Goal: Task Accomplishment & Management: Complete application form

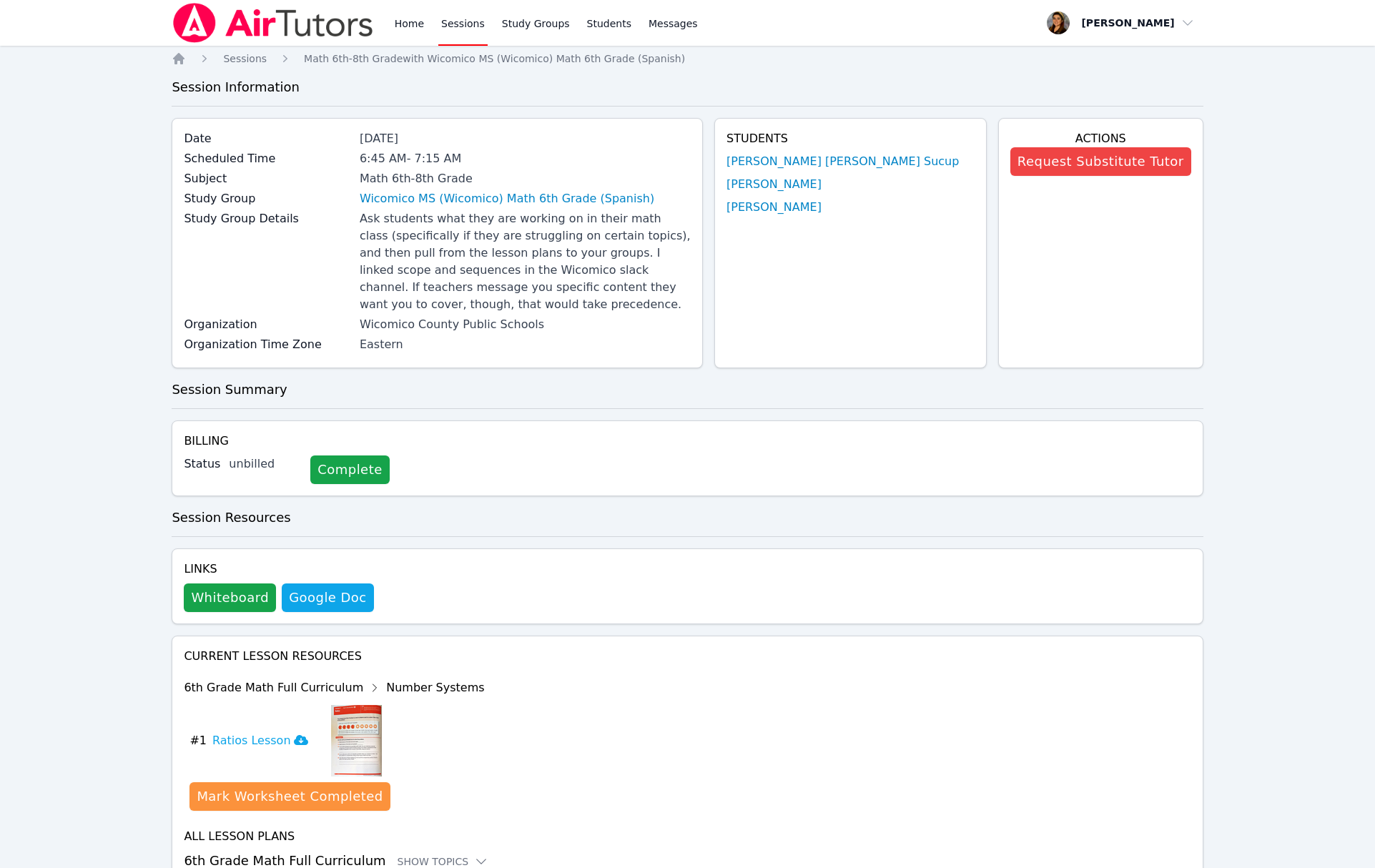
click at [459, 20] on link "Sessions" at bounding box center [462, 22] width 49 height 46
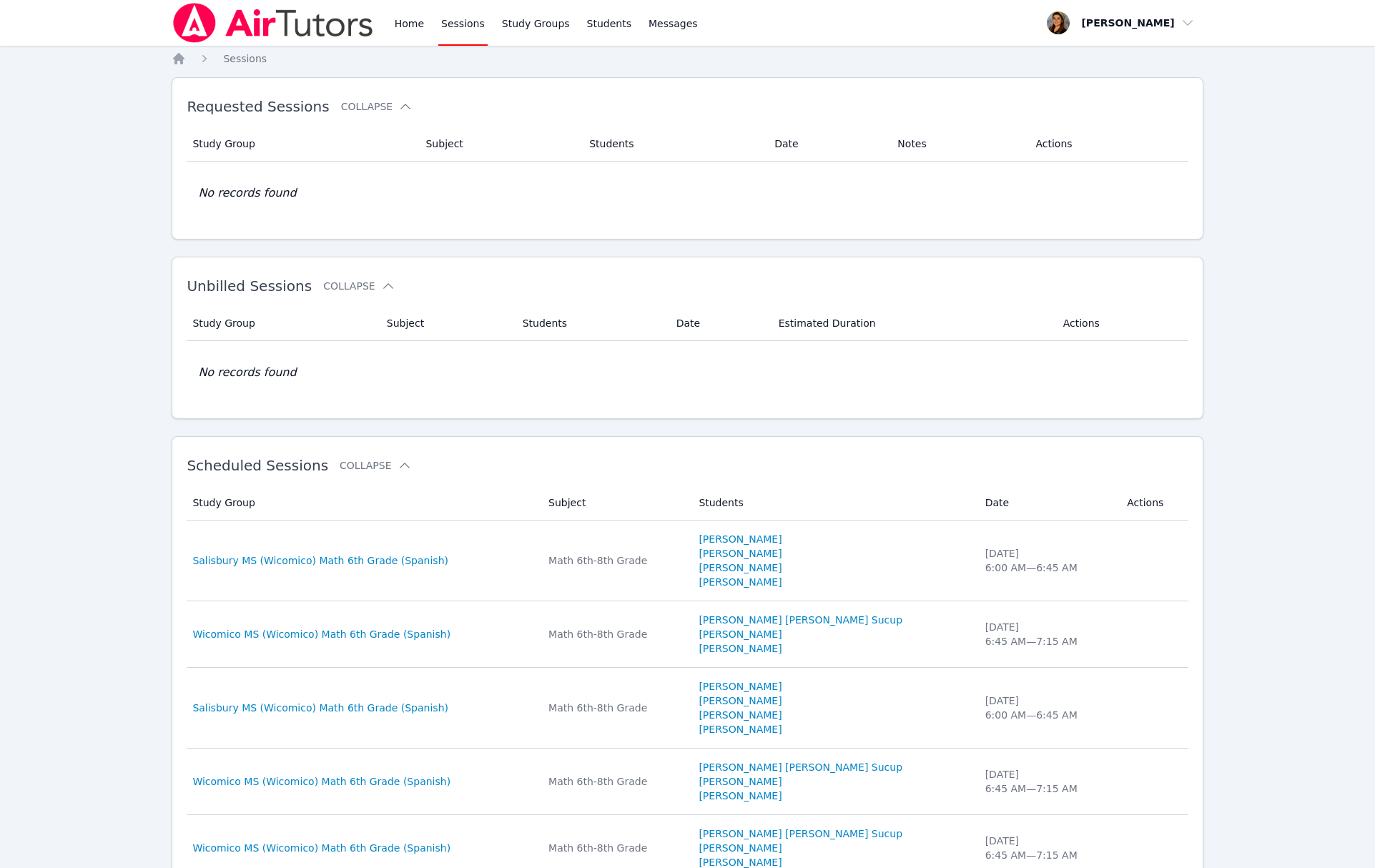
scroll to position [1, 0]
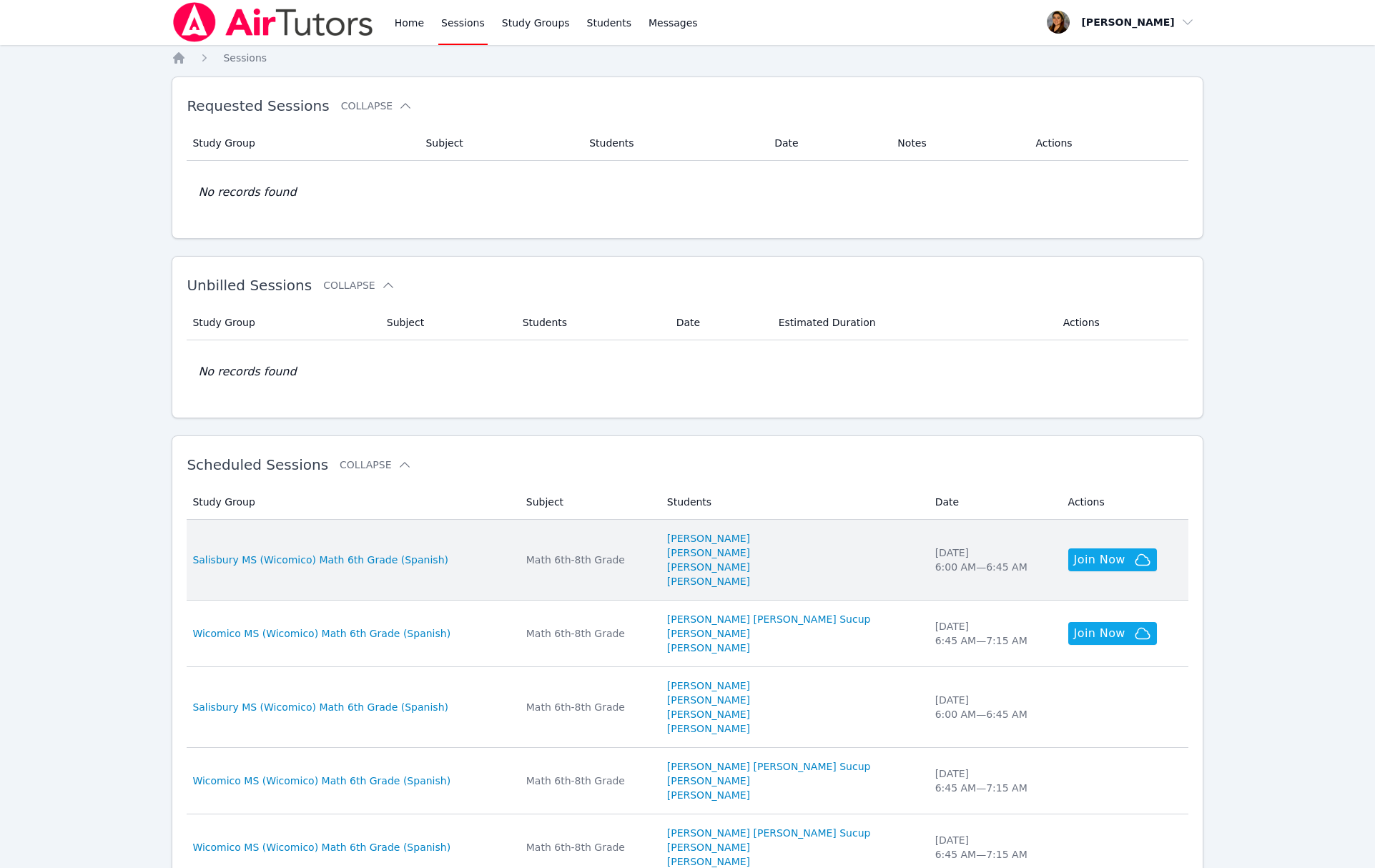
click at [935, 558] on div "Thu Sep 18 6:00 AM — 6:45 AM" at bounding box center [993, 559] width 116 height 29
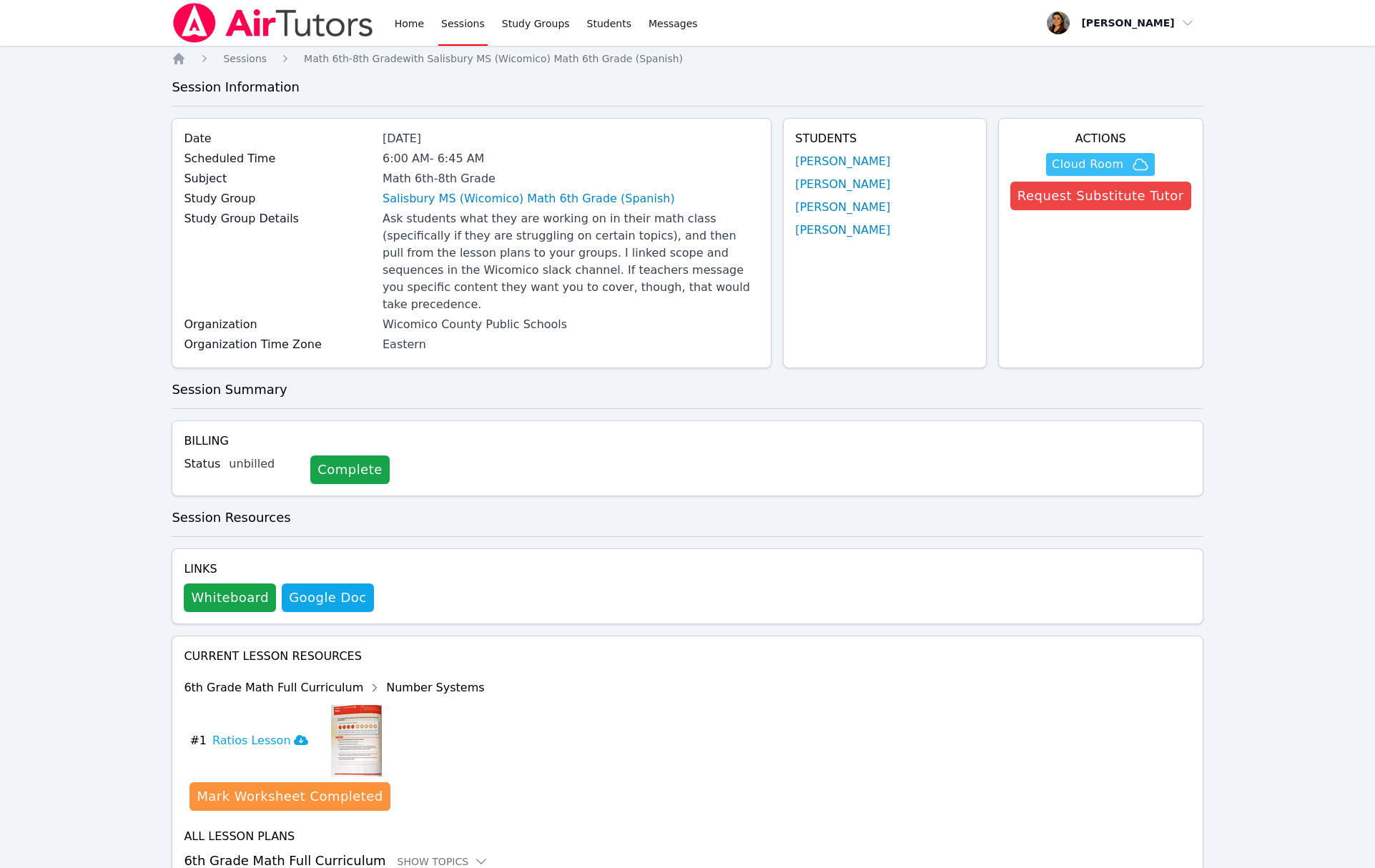
click at [1113, 160] on span "Cloud Room" at bounding box center [1087, 164] width 72 height 17
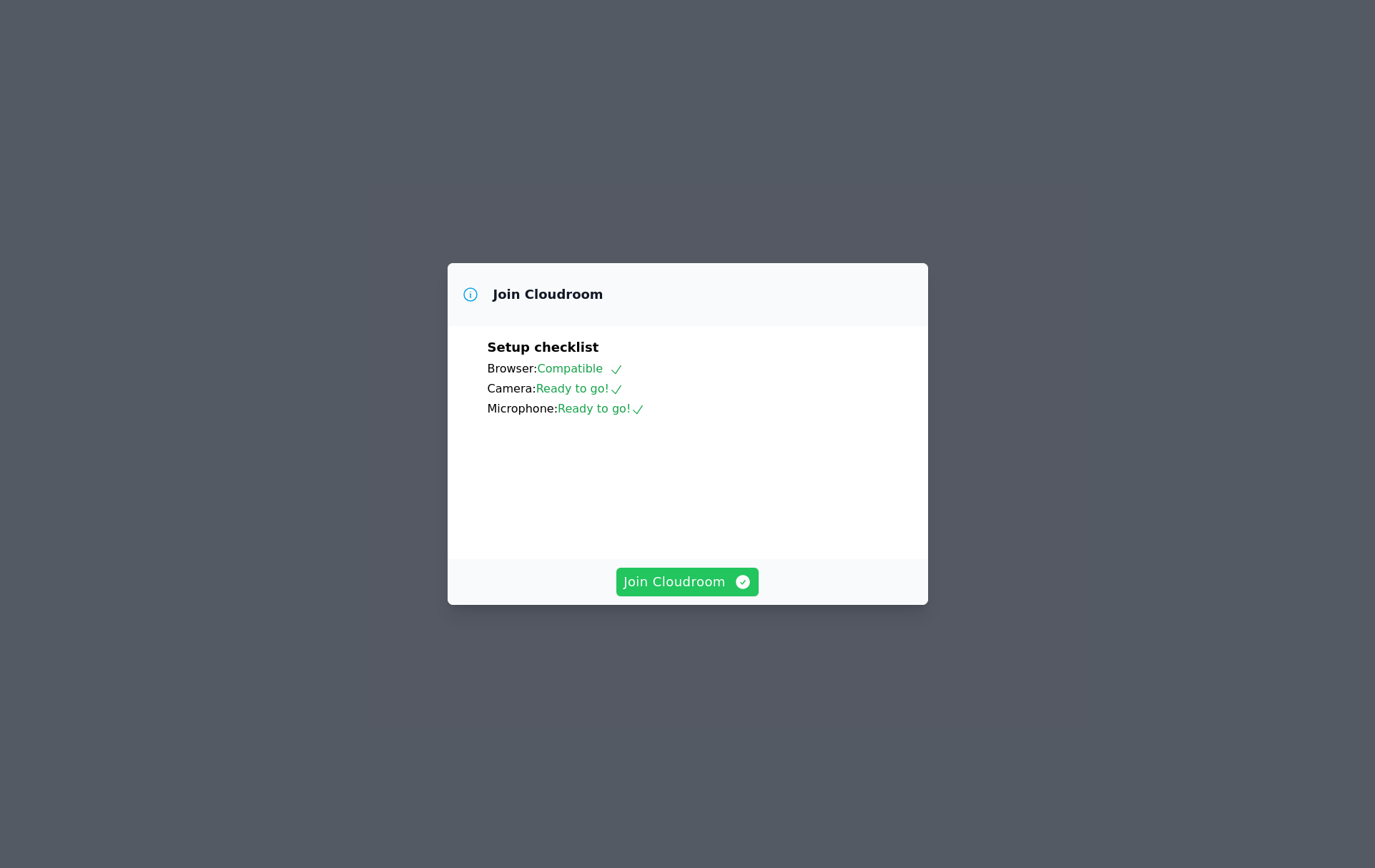
click at [657, 591] on span "Join Cloudroom" at bounding box center [687, 582] width 128 height 20
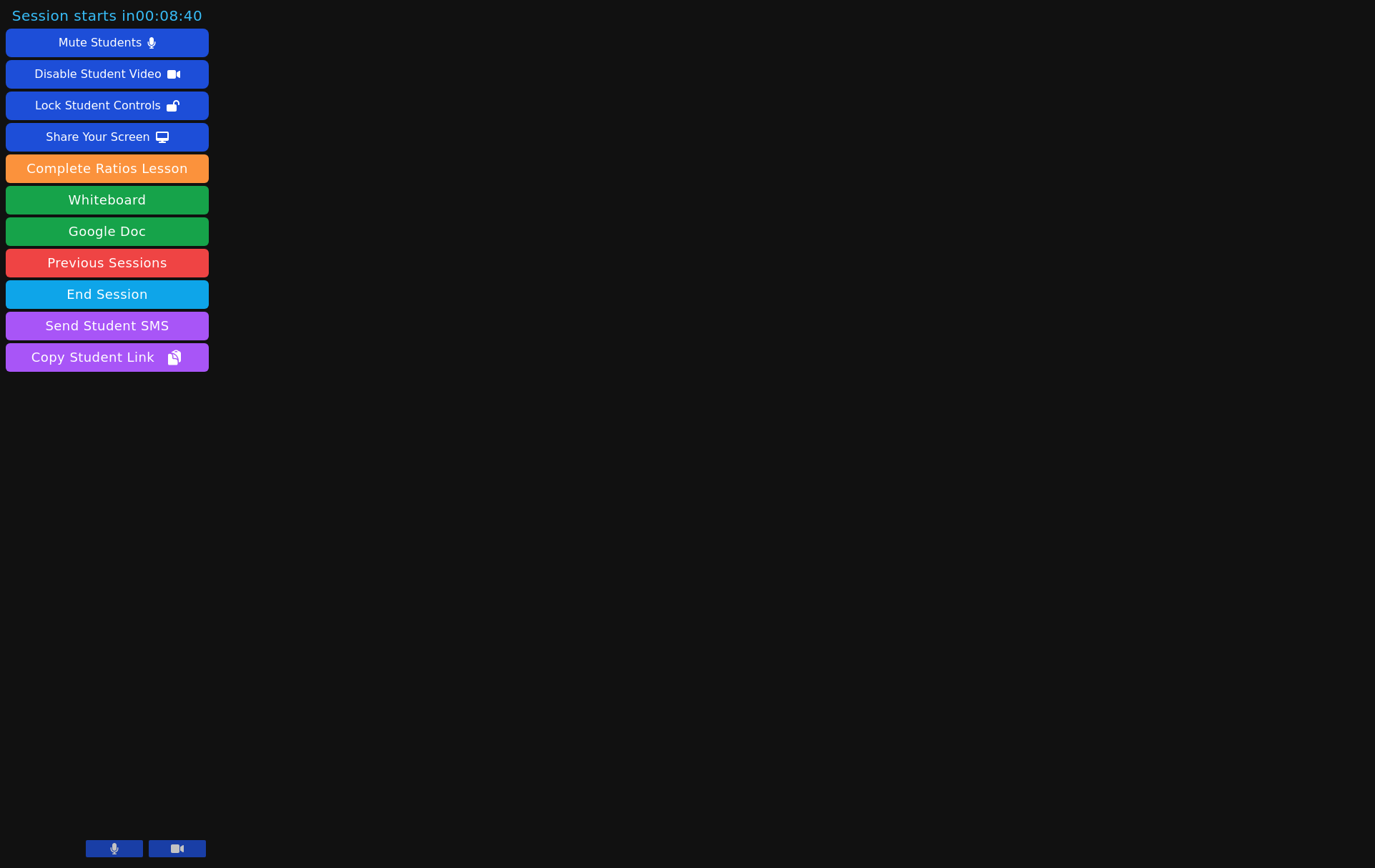
click at [172, 852] on icon at bounding box center [177, 848] width 13 height 8
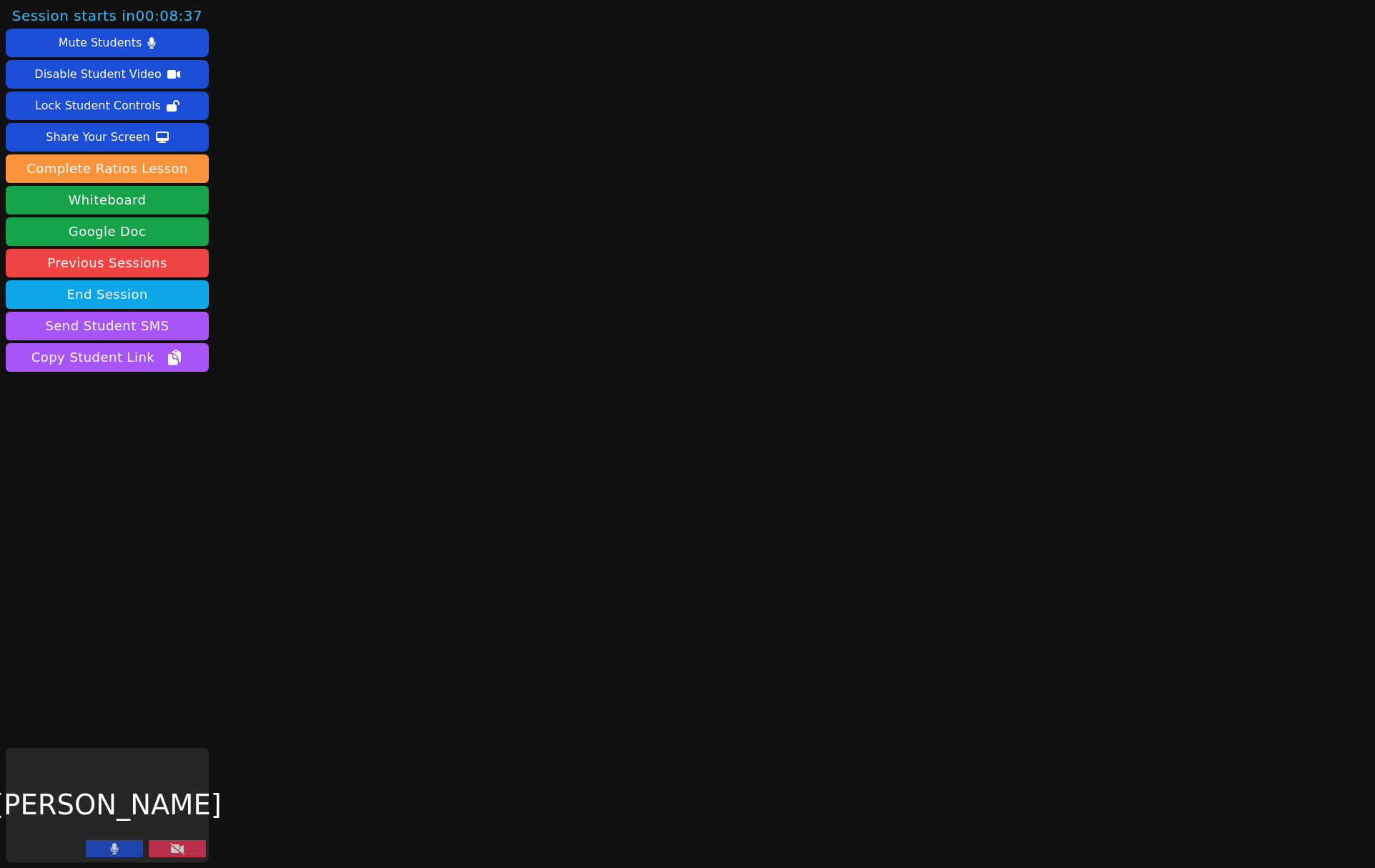
drag, startPoint x: 107, startPoint y: 858, endPoint x: 187, endPoint y: 738, distance: 144.2
click at [107, 857] on button at bounding box center [114, 848] width 57 height 17
click at [156, 202] on button "Whiteboard" at bounding box center [107, 200] width 203 height 29
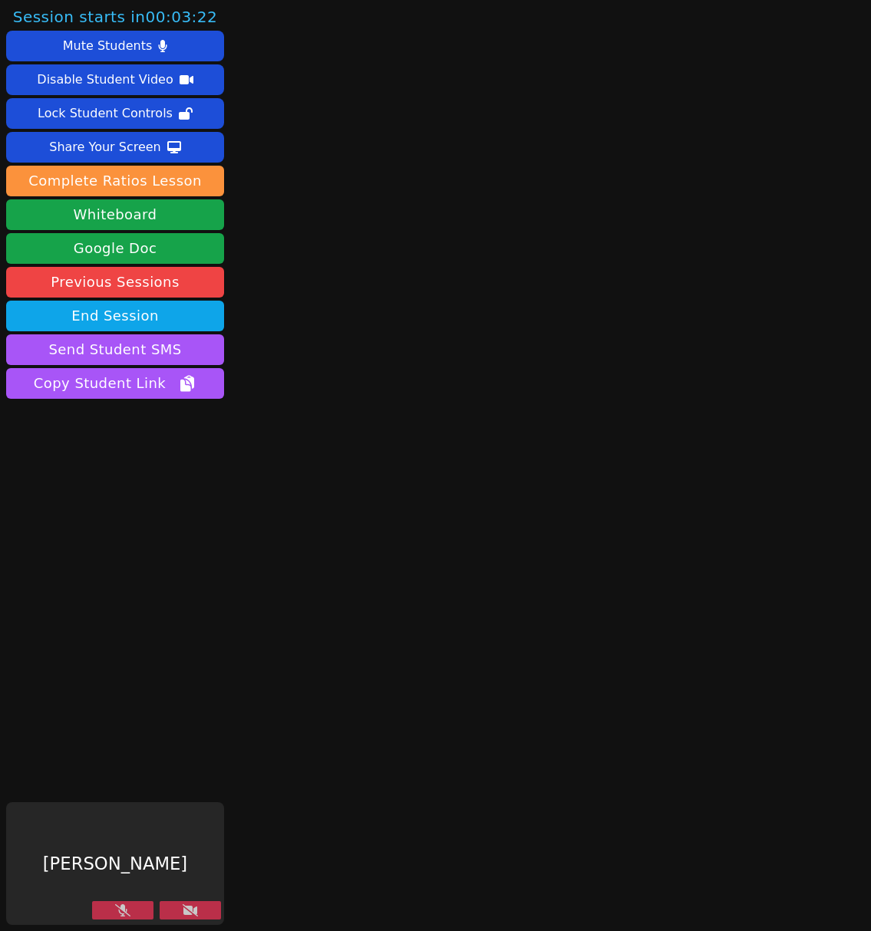
click at [199, 911] on button at bounding box center [190, 910] width 61 height 18
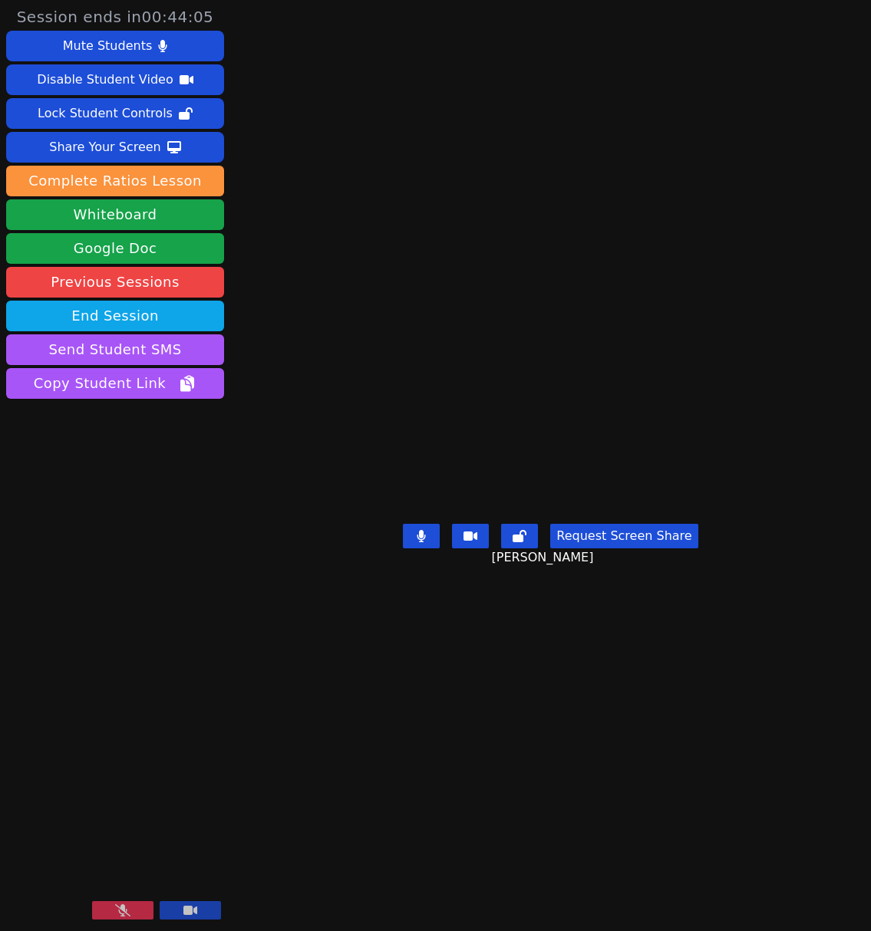
click at [125, 915] on icon at bounding box center [122, 910] width 15 height 12
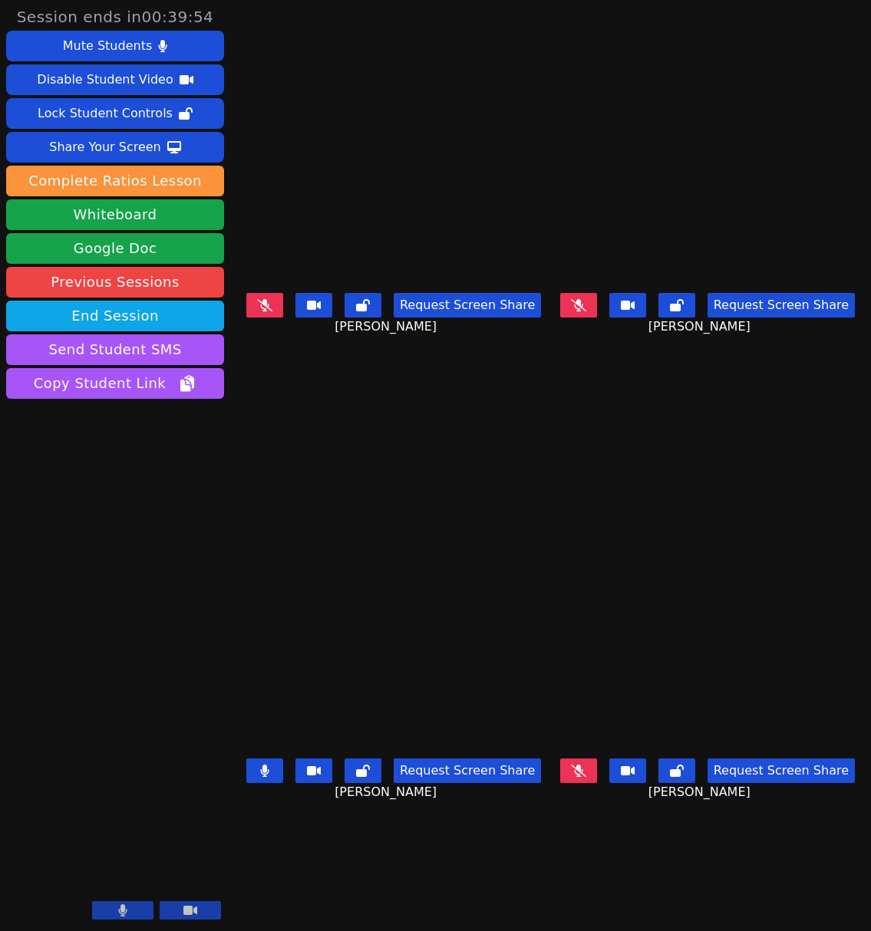
click at [584, 308] on icon at bounding box center [578, 305] width 15 height 12
click at [597, 772] on button at bounding box center [578, 771] width 37 height 25
click at [262, 309] on icon at bounding box center [264, 305] width 15 height 12
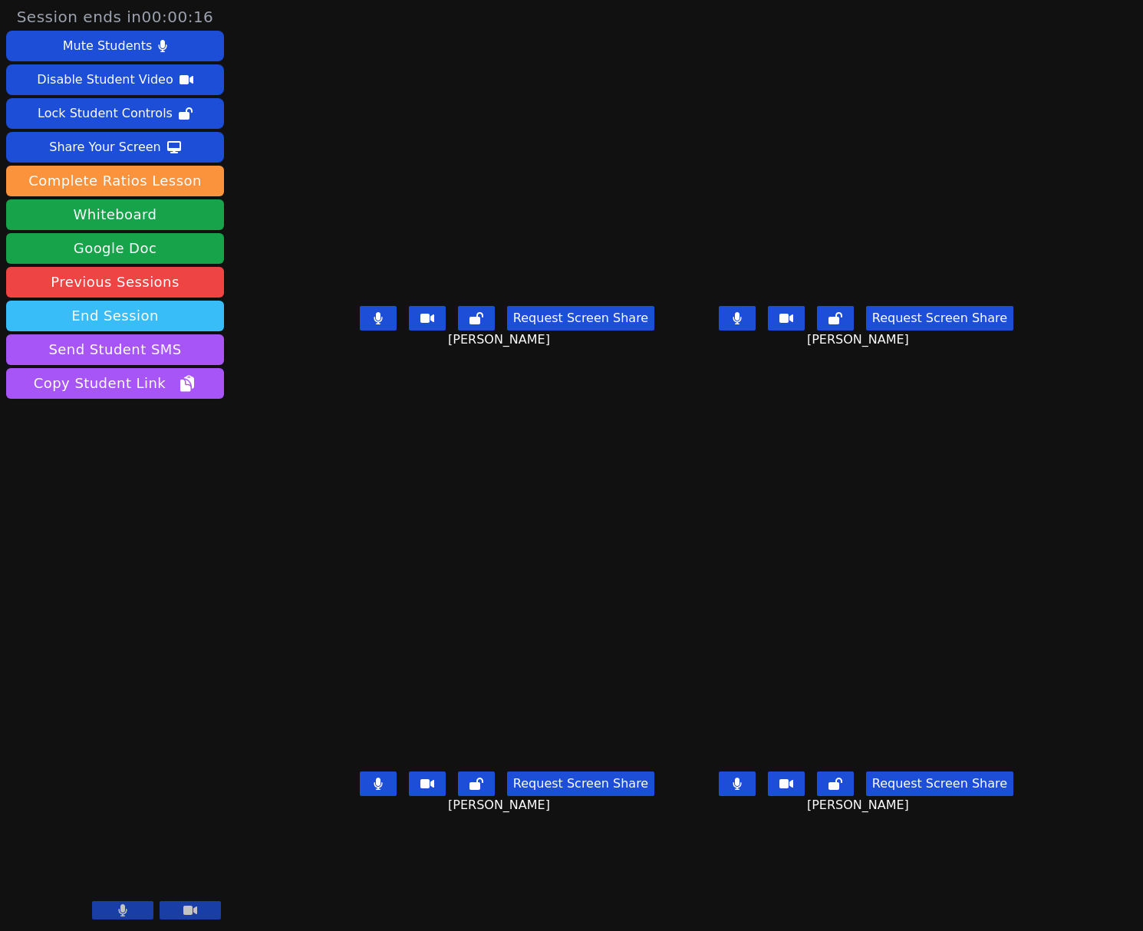
click at [133, 321] on button "End Session" at bounding box center [115, 316] width 218 height 31
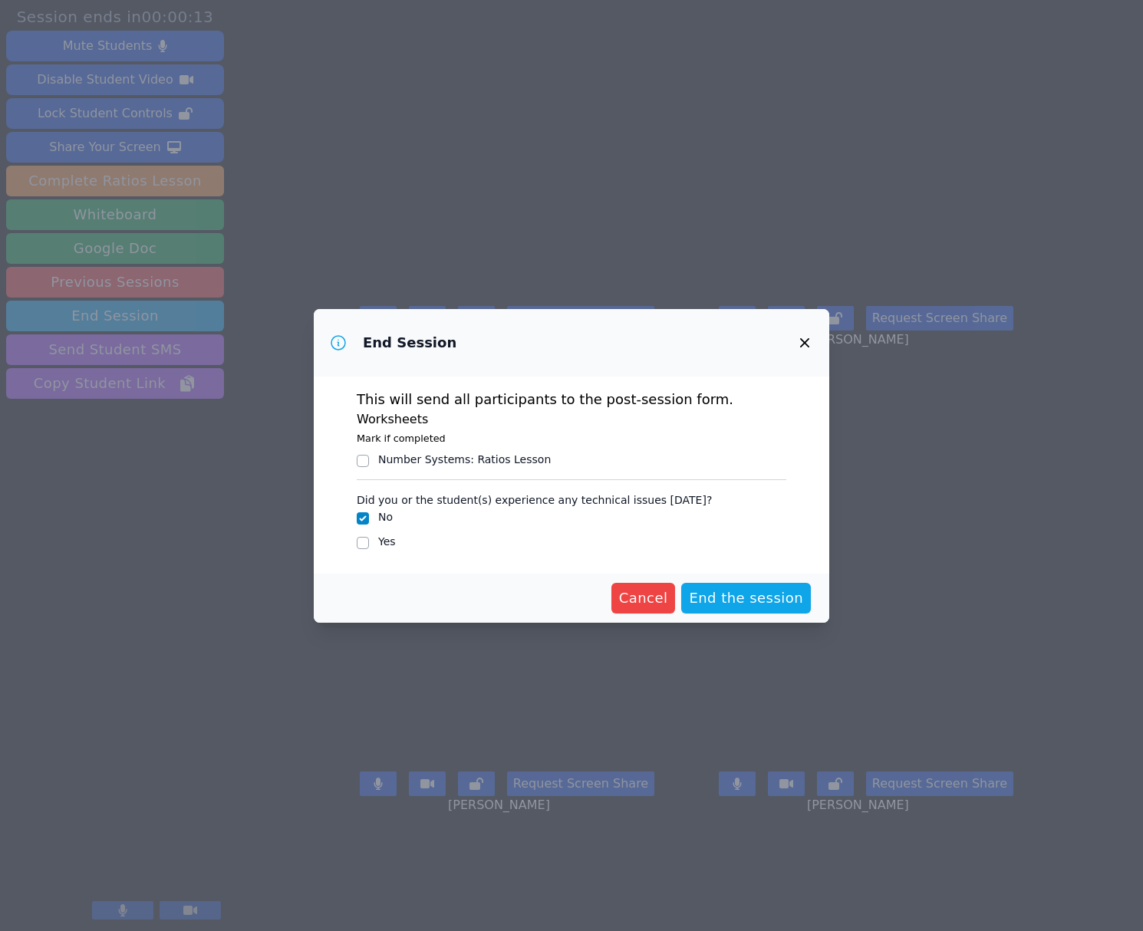
click at [382, 542] on label "Yes" at bounding box center [387, 541] width 18 height 12
click at [369, 542] on input "Yes" at bounding box center [363, 543] width 12 height 12
checkbox input "true"
checkbox input "false"
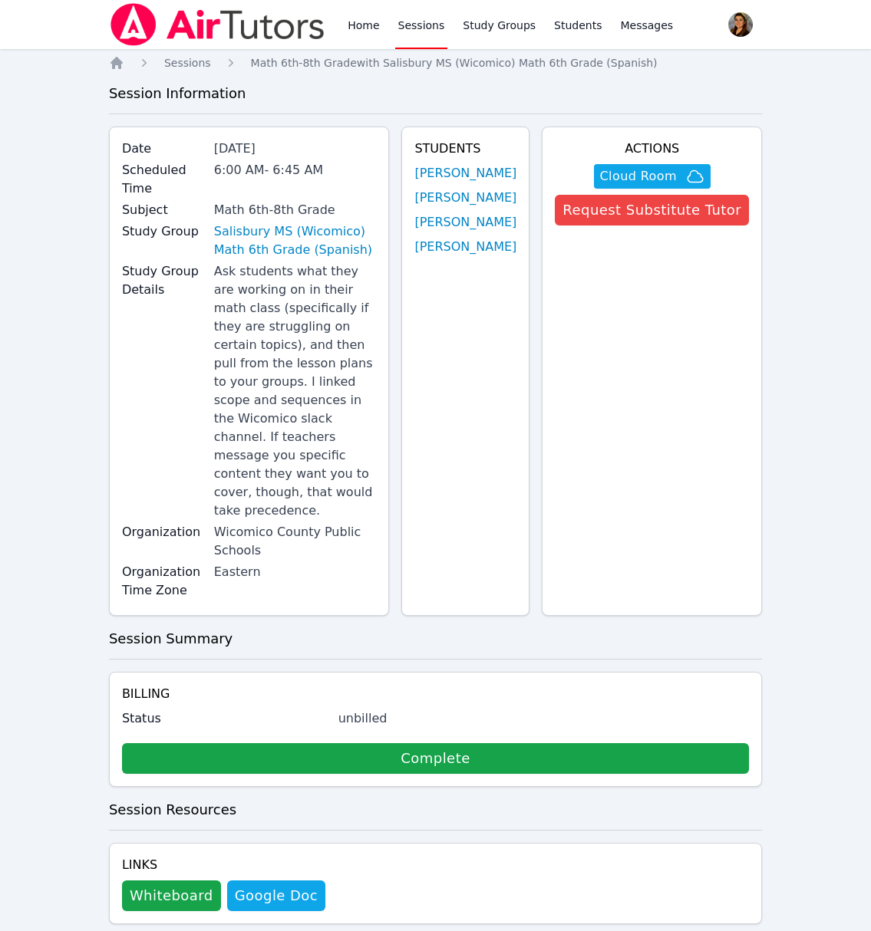
click at [424, 18] on link "Sessions" at bounding box center [421, 24] width 53 height 49
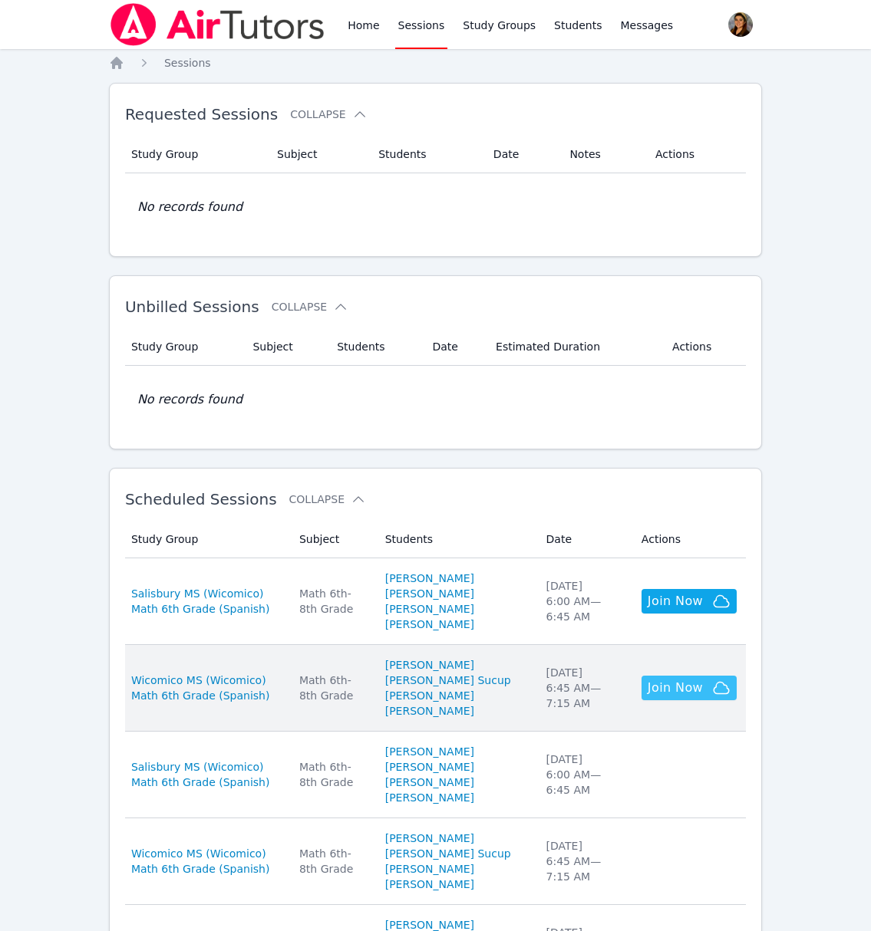
click at [676, 697] on span "Join Now" at bounding box center [674, 688] width 55 height 18
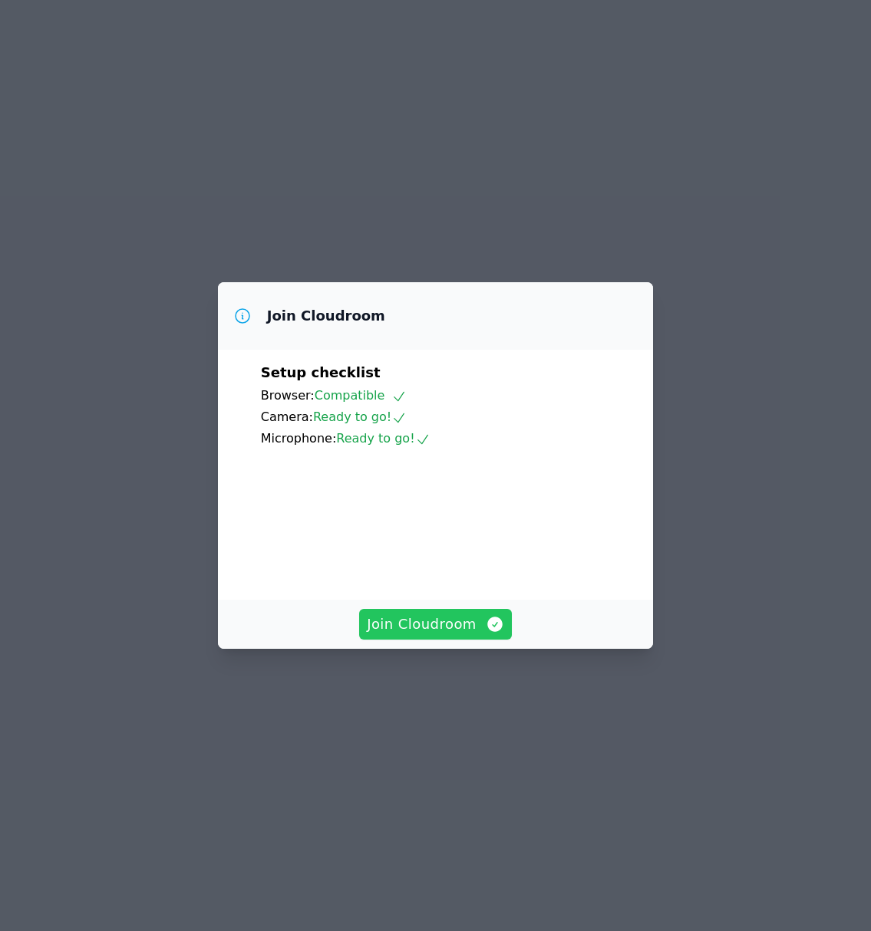
click at [447, 635] on span "Join Cloudroom" at bounding box center [435, 624] width 137 height 21
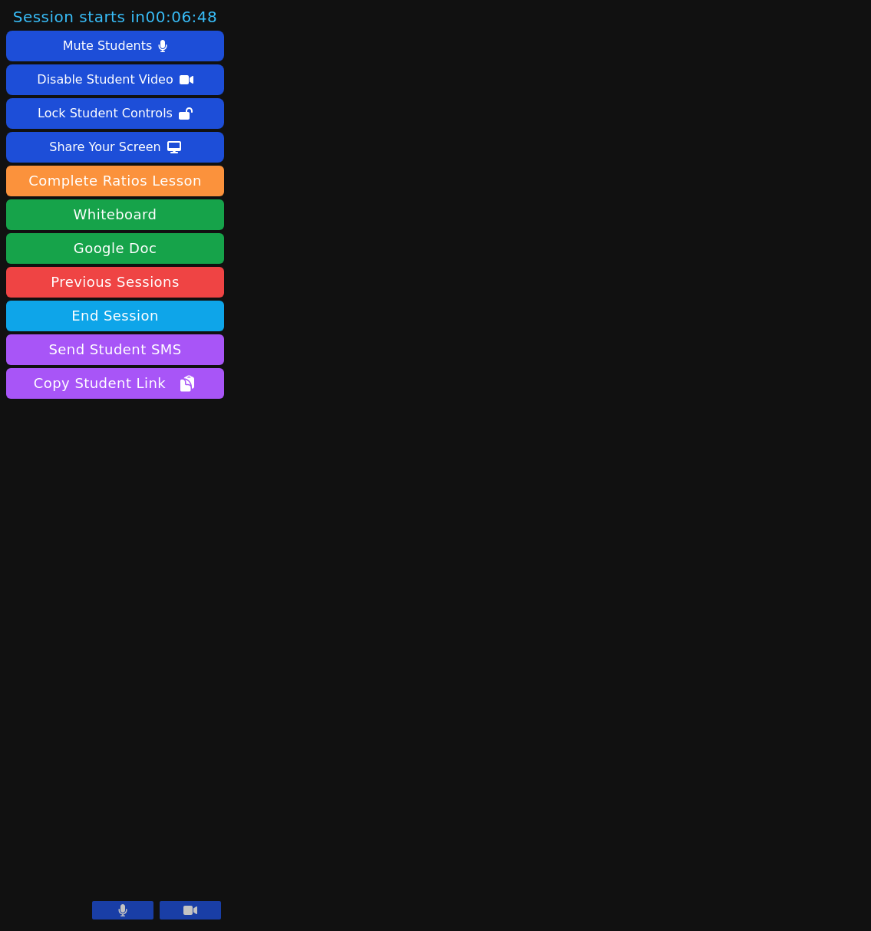
click at [191, 917] on button at bounding box center [190, 910] width 61 height 18
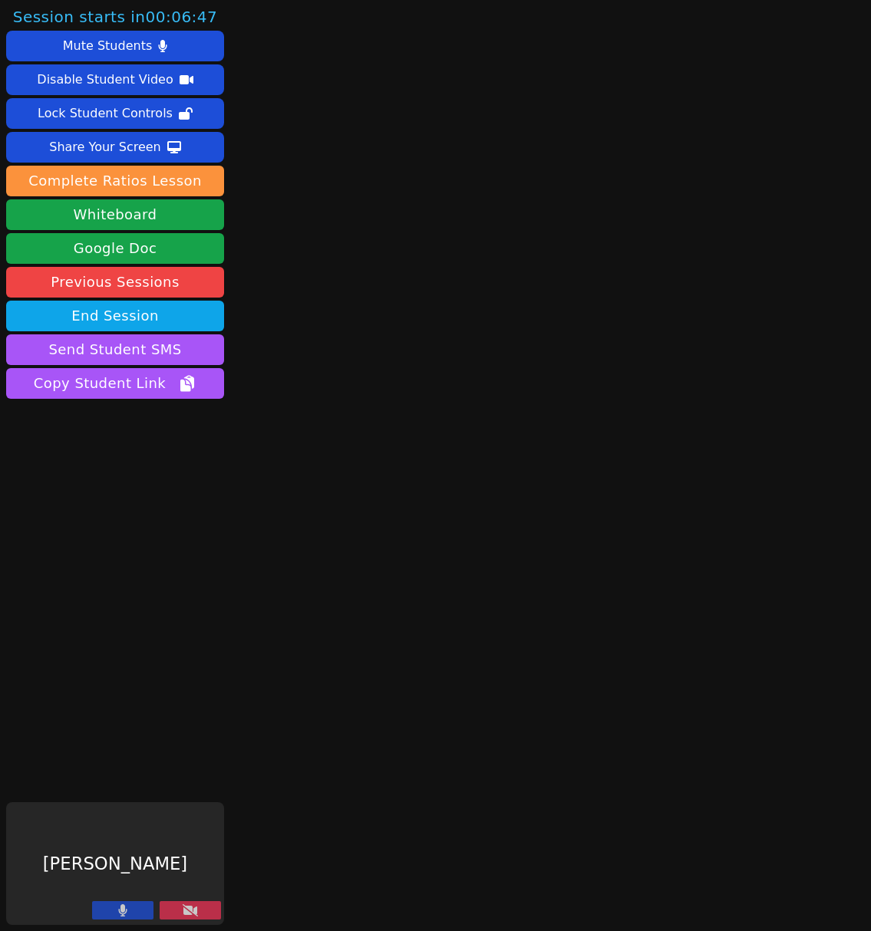
click at [120, 915] on icon at bounding box center [122, 910] width 9 height 12
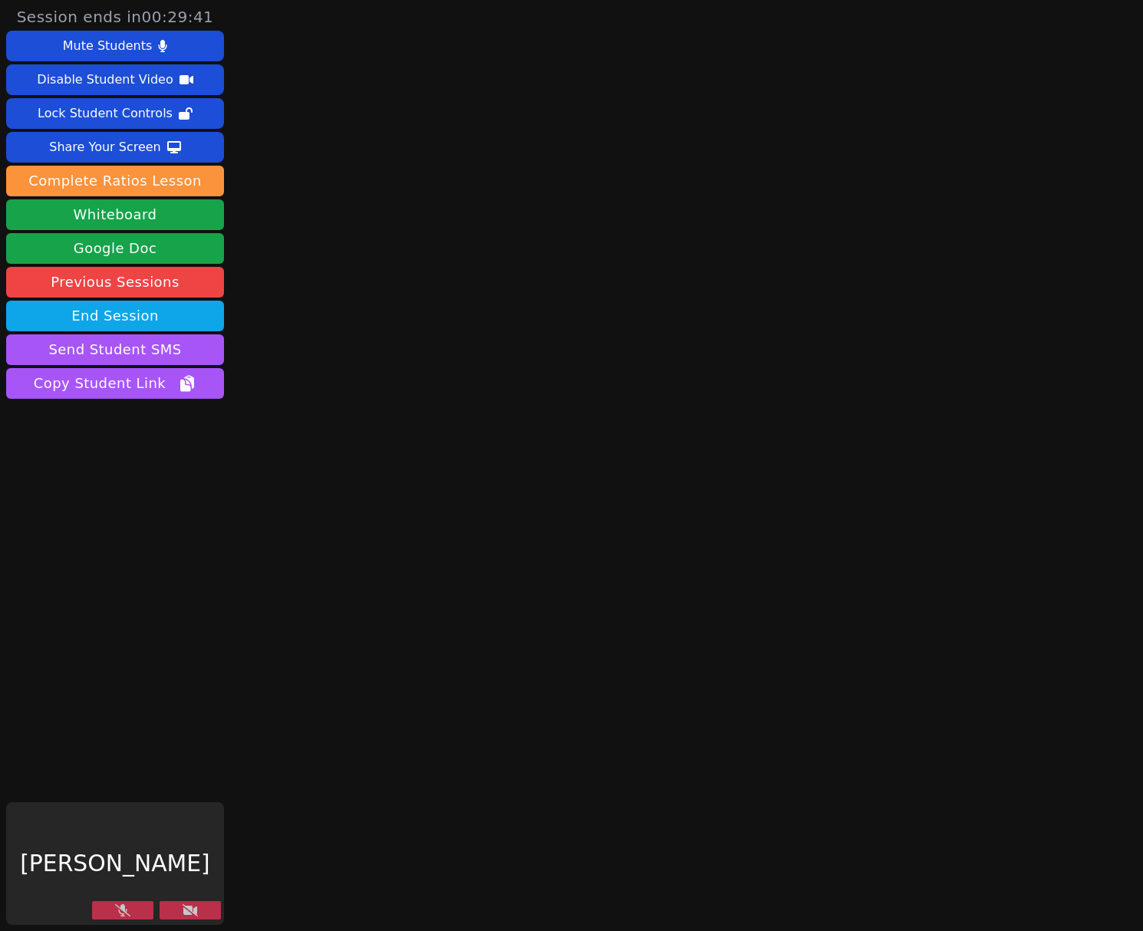
click at [193, 911] on icon at bounding box center [190, 910] width 15 height 12
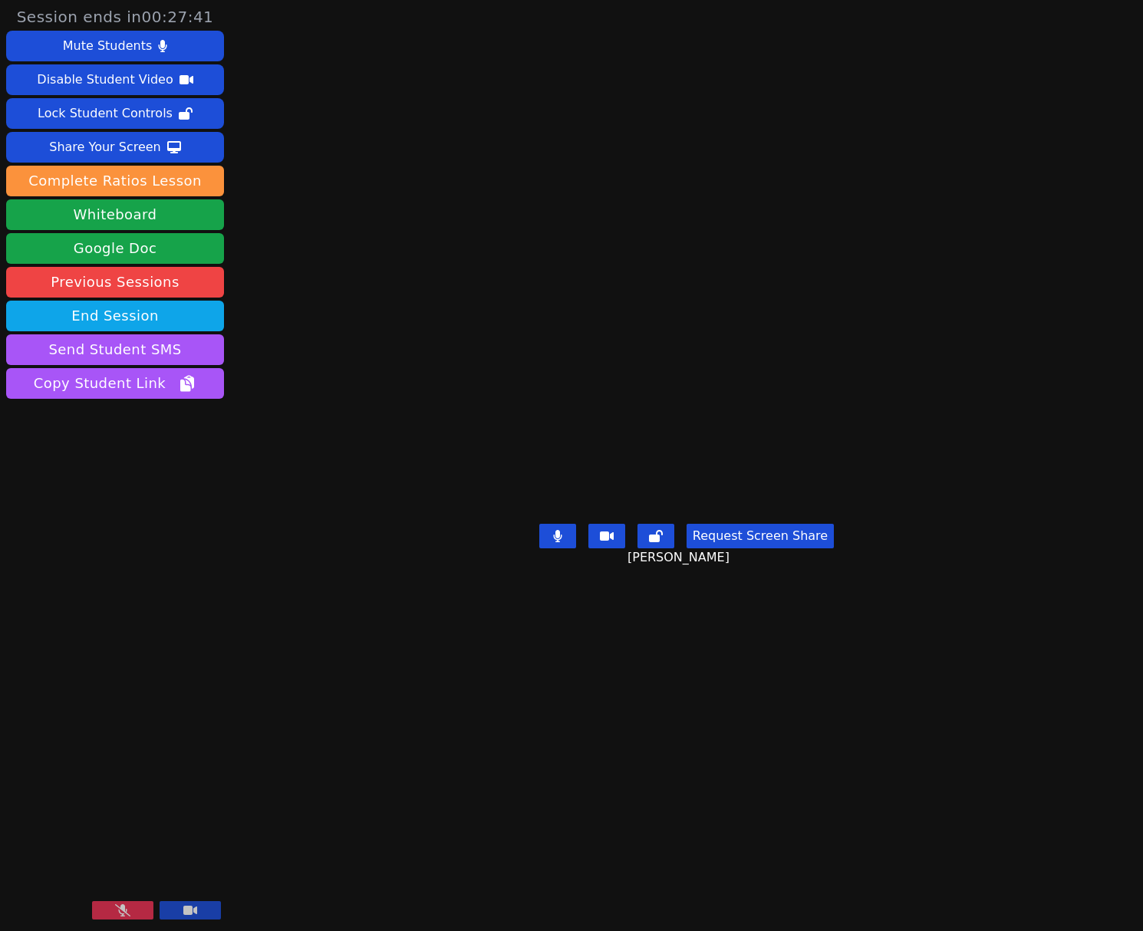
drag, startPoint x: 127, startPoint y: 905, endPoint x: 120, endPoint y: 909, distance: 7.9
click at [127, 905] on icon at bounding box center [122, 910] width 15 height 12
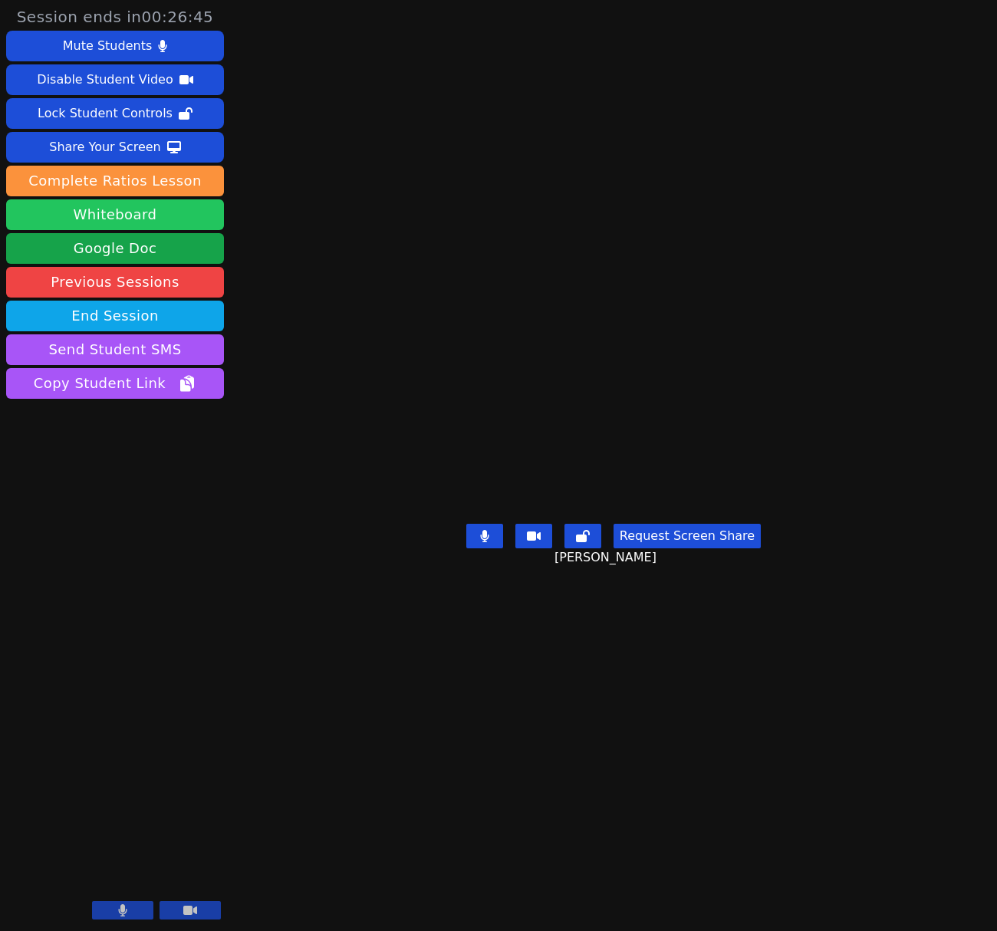
click at [115, 216] on button "Whiteboard" at bounding box center [115, 214] width 218 height 31
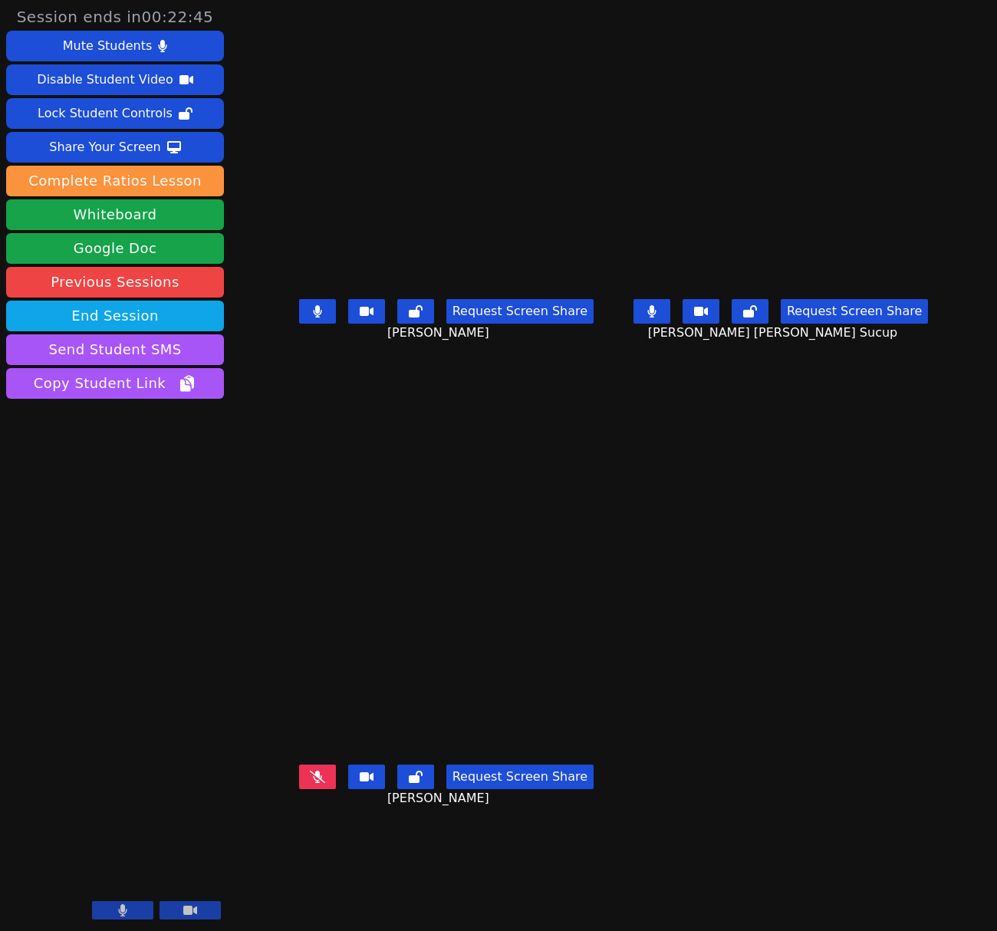
click at [836, 173] on video at bounding box center [781, 201] width 230 height 181
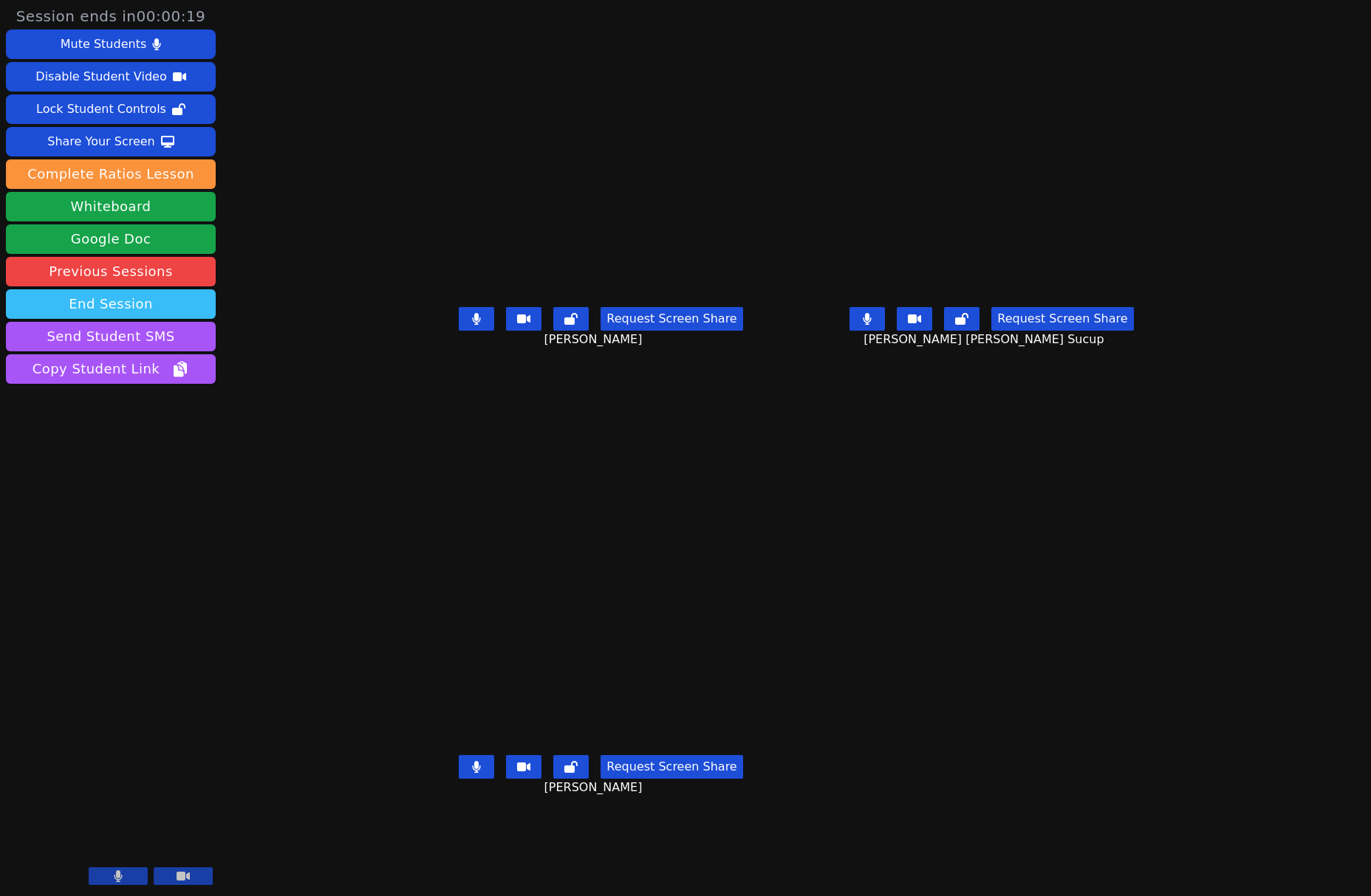
click at [162, 306] on button "End Session" at bounding box center [111, 304] width 210 height 30
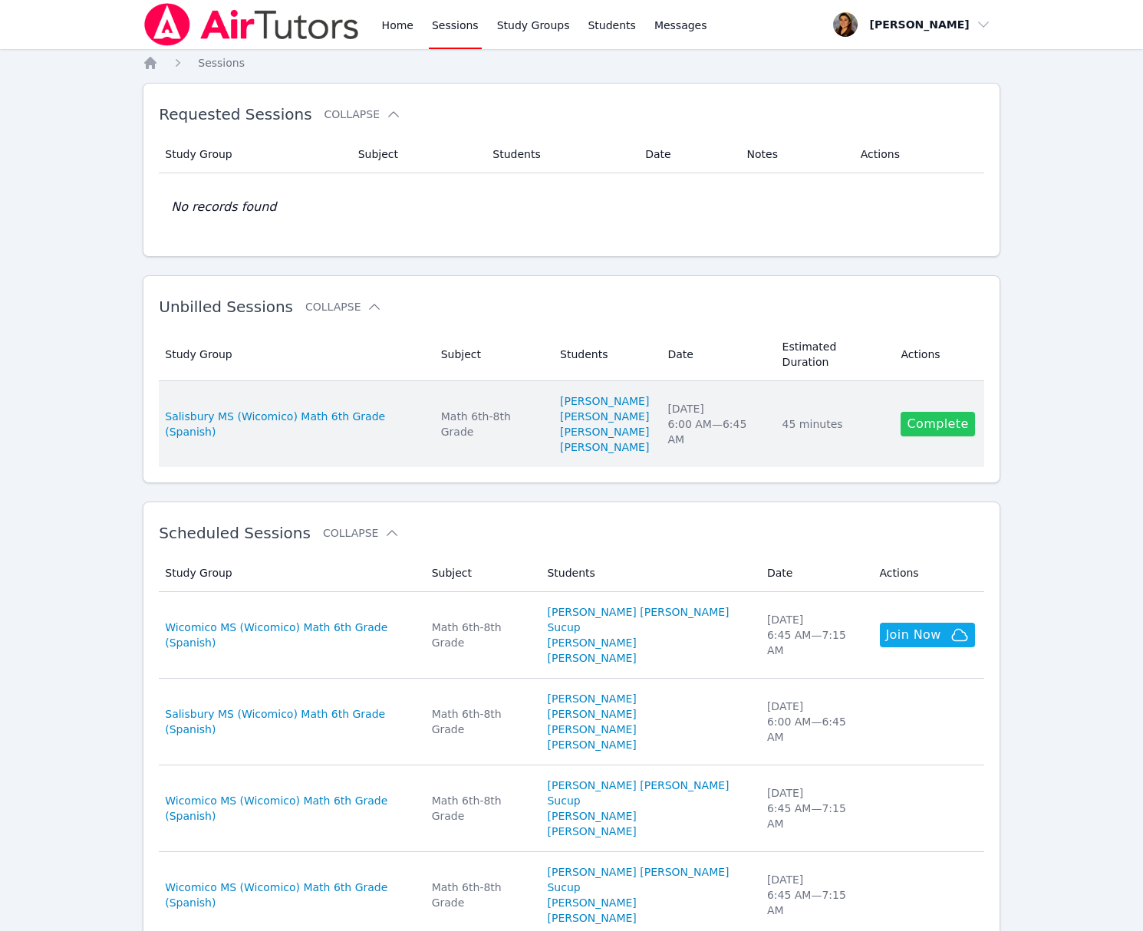
click at [928, 430] on link "Complete" at bounding box center [938, 424] width 74 height 25
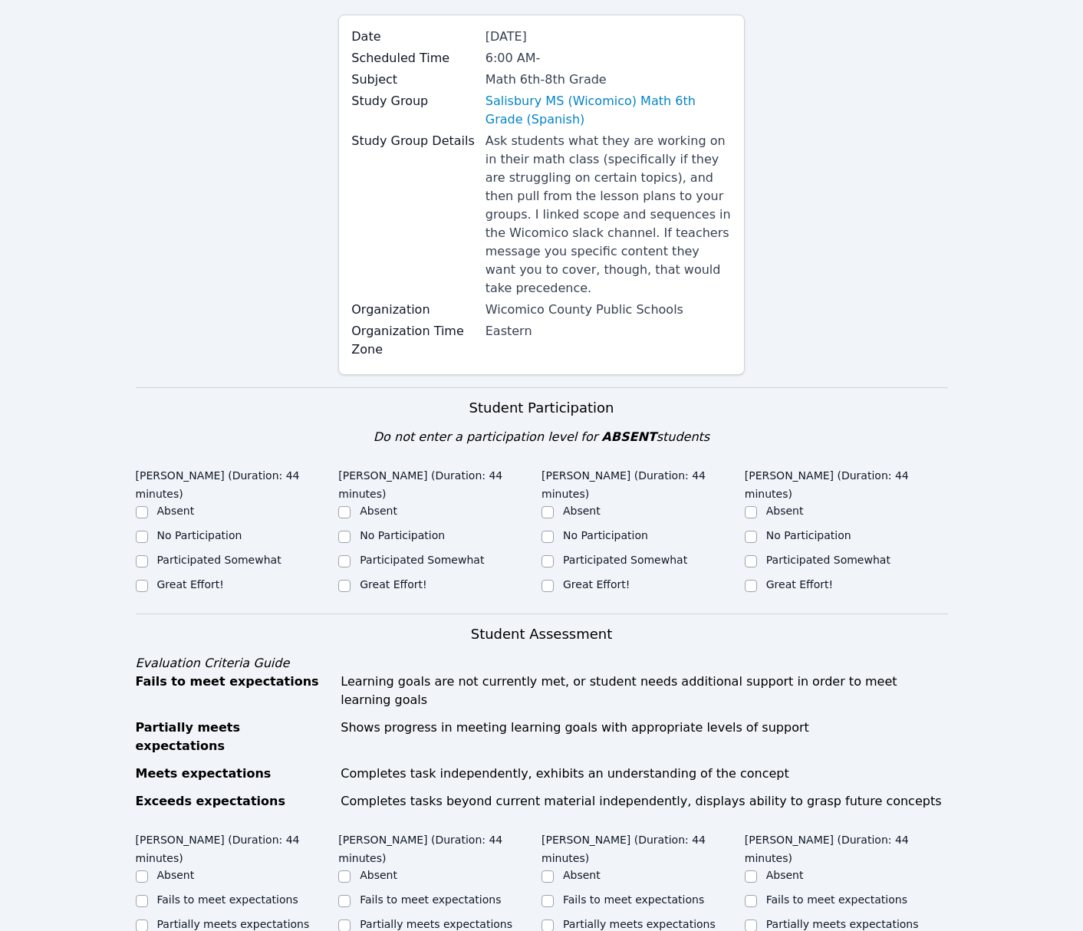
scroll to position [157, 0]
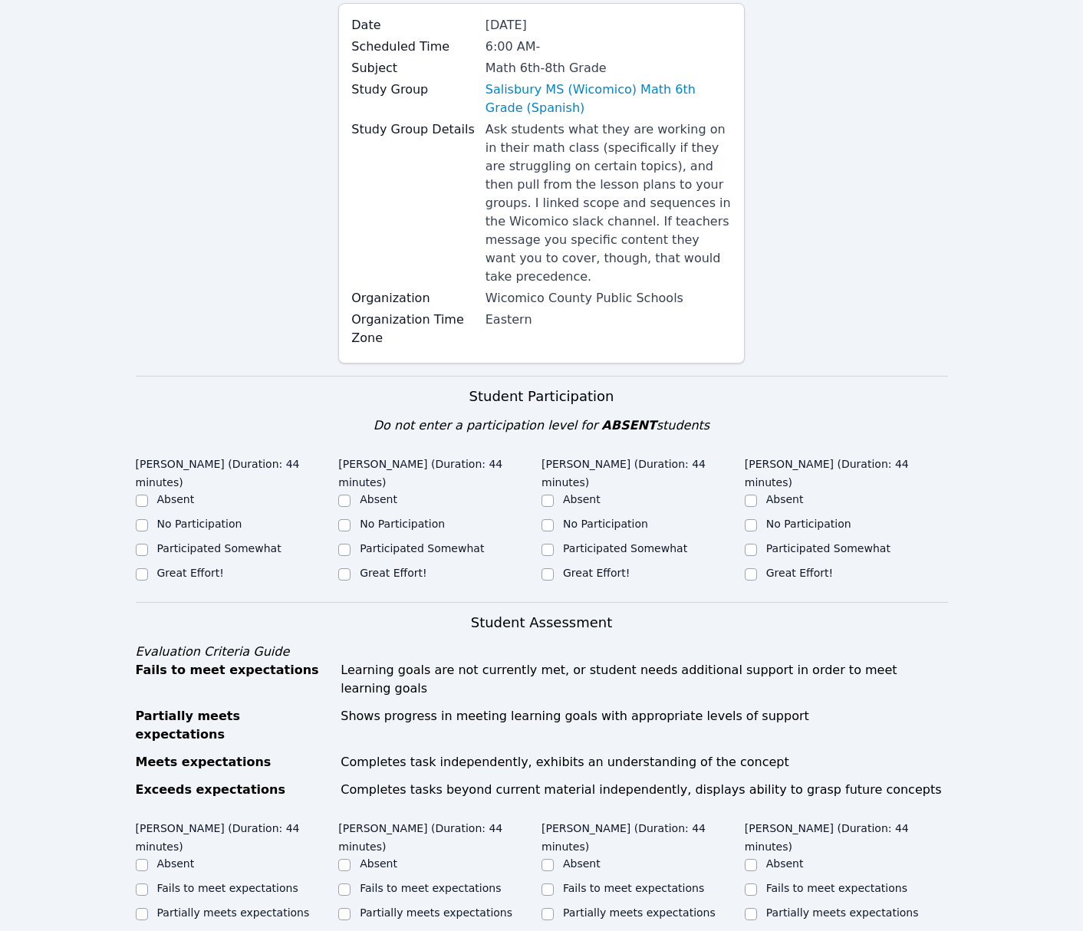
click at [226, 548] on label "Participated Somewhat" at bounding box center [219, 548] width 124 height 12
click at [148, 548] on input "Participated Somewhat" at bounding box center [142, 550] width 12 height 12
checkbox input "true"
click at [390, 547] on label "Participated Somewhat" at bounding box center [422, 548] width 124 height 12
click at [351, 547] on input "Participated Somewhat" at bounding box center [344, 550] width 12 height 12
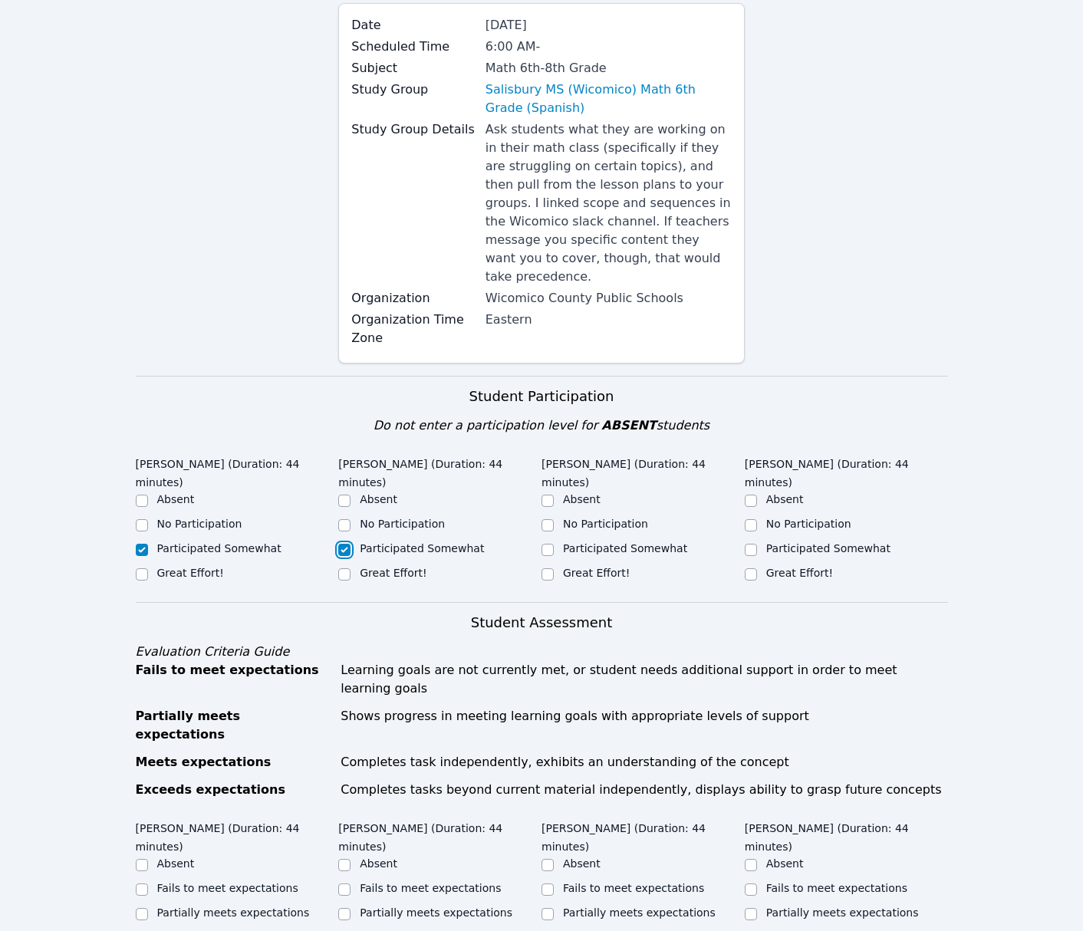
checkbox input "true"
click at [609, 542] on label "Participated Somewhat" at bounding box center [625, 548] width 124 height 12
click at [554, 544] on input "Participated Somewhat" at bounding box center [548, 550] width 12 height 12
checkbox input "true"
click at [799, 549] on label "Participated Somewhat" at bounding box center [828, 548] width 124 height 12
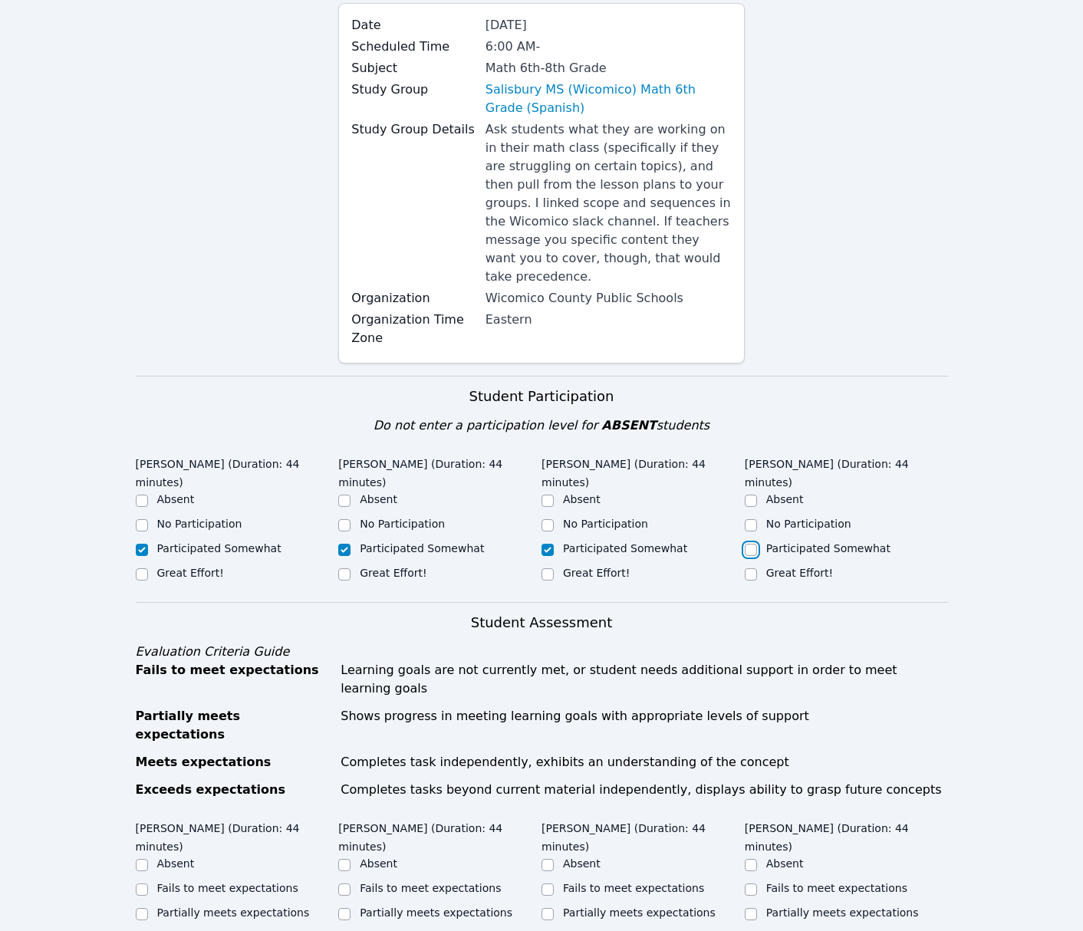
click at [757, 549] on input "Participated Somewhat" at bounding box center [751, 550] width 12 height 12
checkbox input "true"
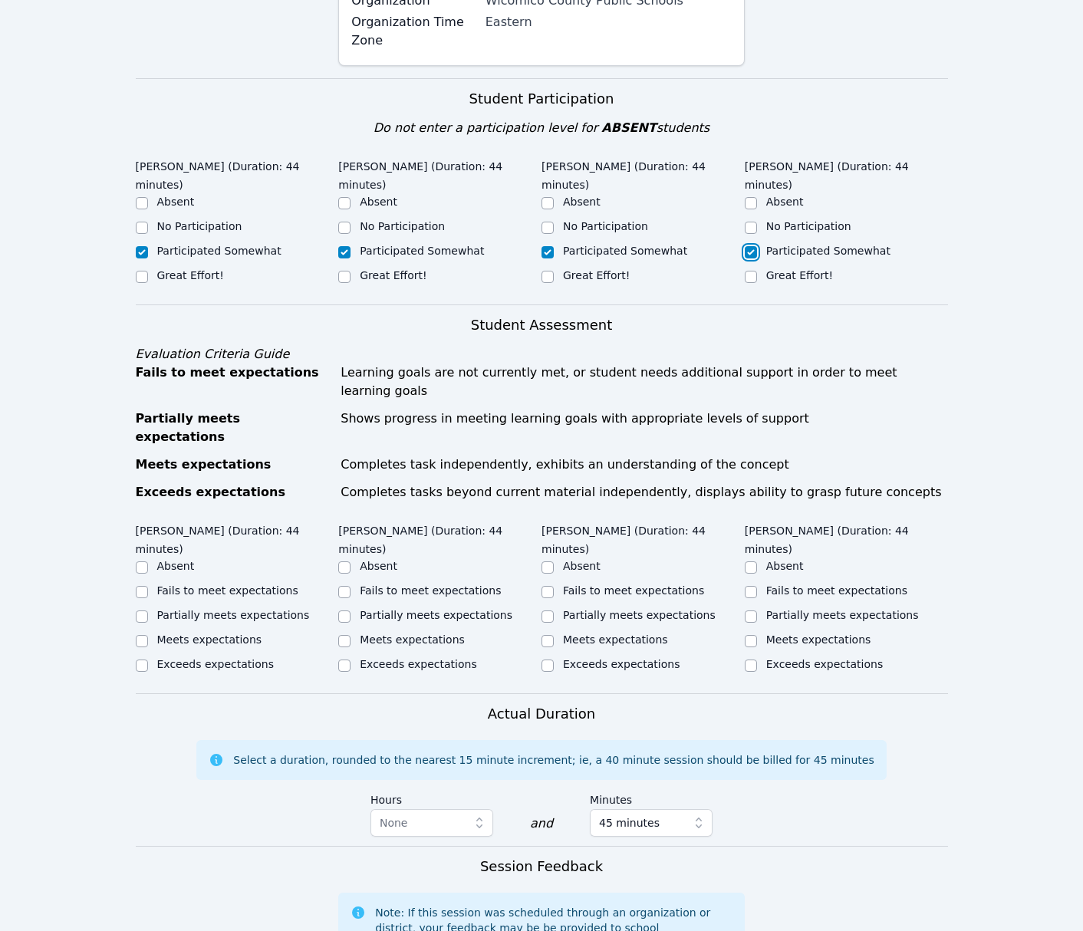
scroll to position [456, 0]
click at [202, 608] on label "Partially meets expectations" at bounding box center [233, 614] width 153 height 12
click at [148, 610] on input "Partially meets expectations" at bounding box center [142, 616] width 12 height 12
checkbox input "true"
click at [397, 608] on label "Partially meets expectations" at bounding box center [436, 614] width 153 height 12
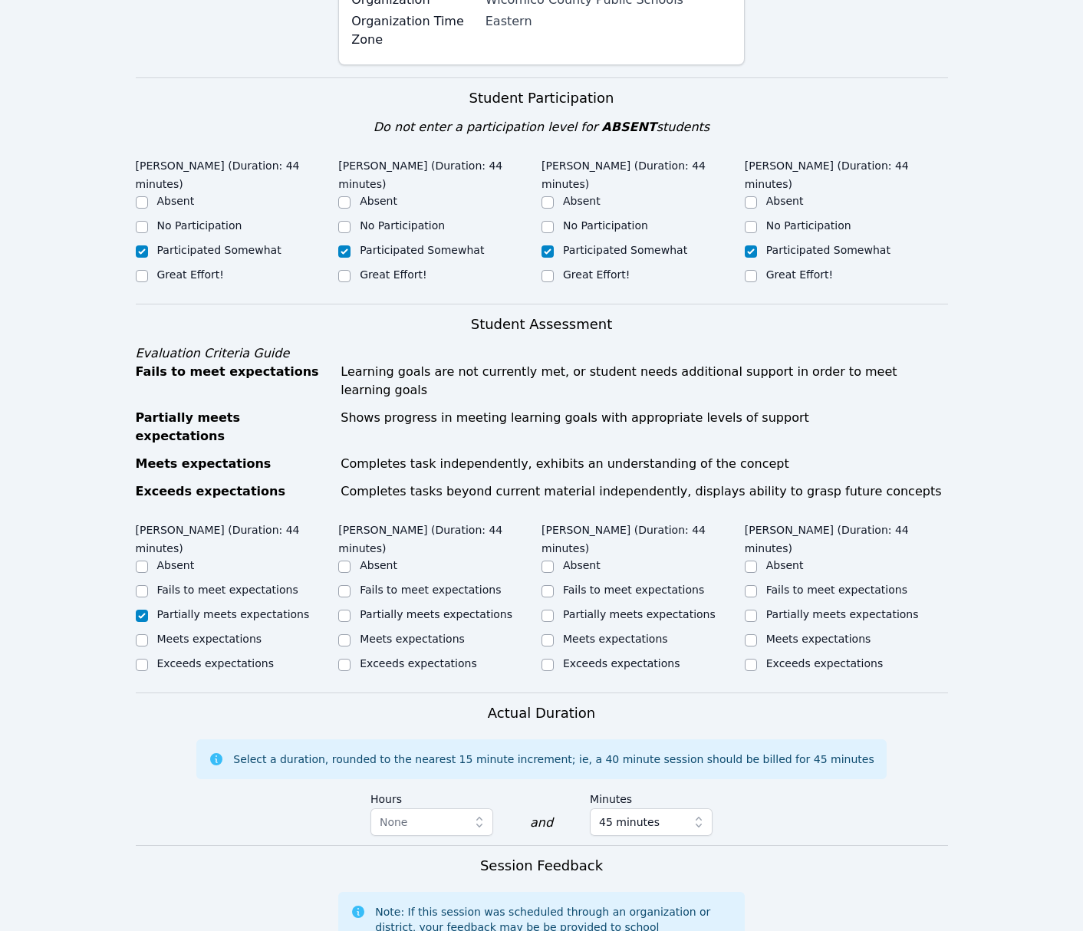
click at [351, 610] on input "Partially meets expectations" at bounding box center [344, 616] width 12 height 12
checkbox input "true"
drag, startPoint x: 618, startPoint y: 554, endPoint x: 680, endPoint y: 565, distance: 63.9
click at [618, 608] on label "Partially meets expectations" at bounding box center [639, 614] width 153 height 12
click at [554, 610] on input "Partially meets expectations" at bounding box center [548, 616] width 12 height 12
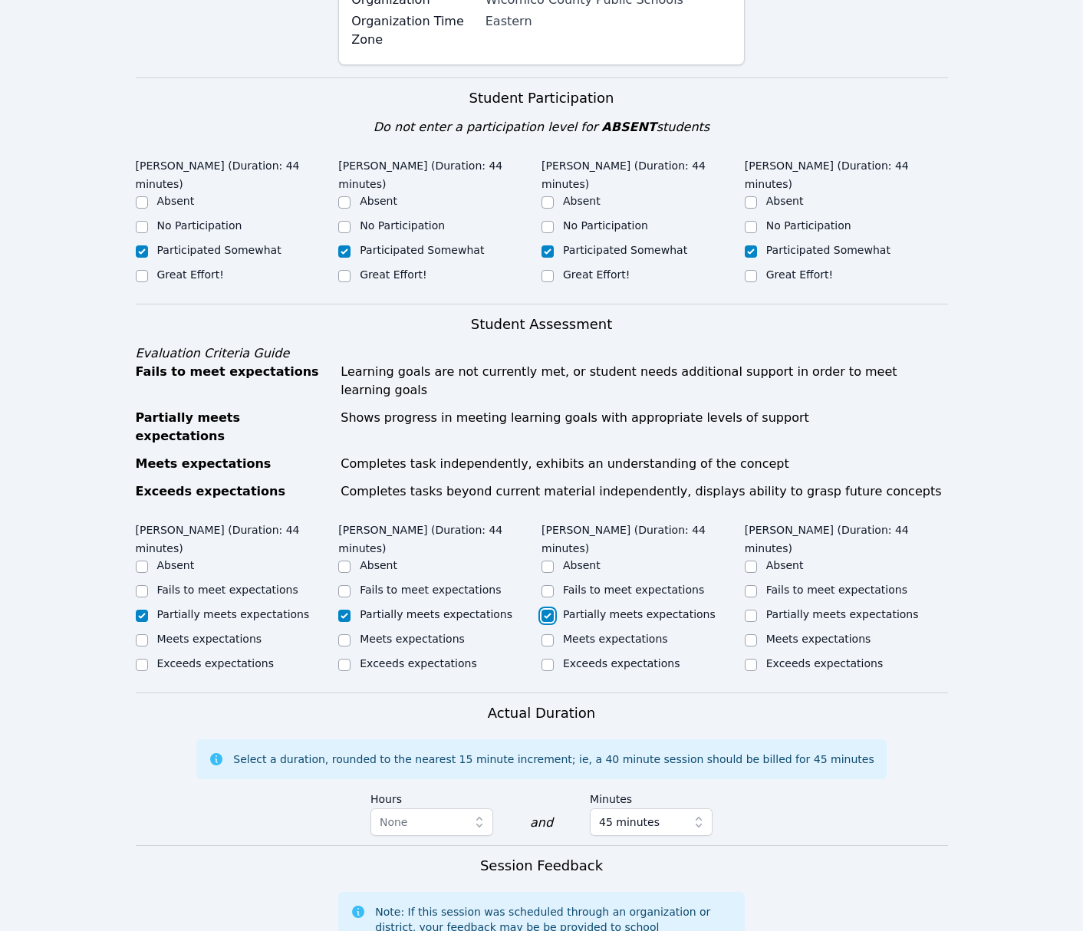
checkbox input "true"
click at [819, 608] on label "Partially meets expectations" at bounding box center [842, 614] width 153 height 12
click at [757, 610] on input "Partially meets expectations" at bounding box center [751, 616] width 12 height 12
checkbox input "true"
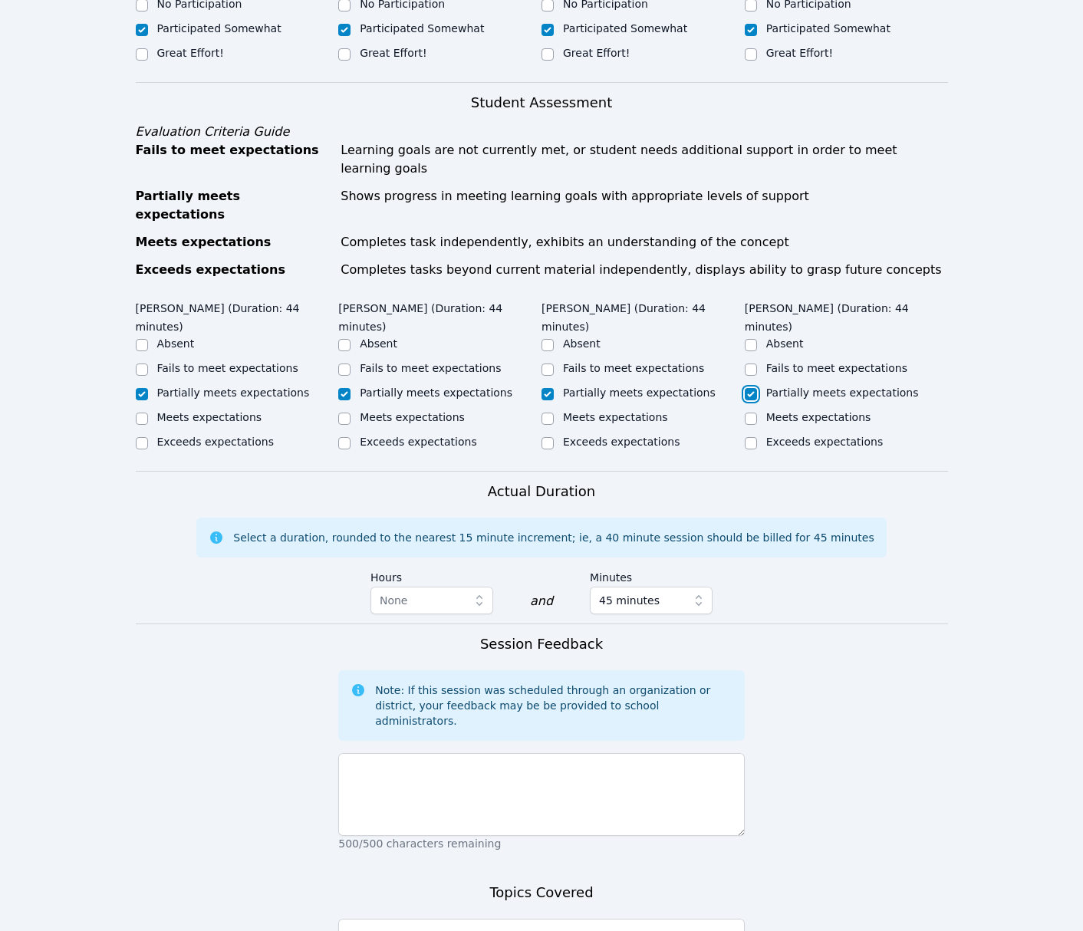
scroll to position [749, 0]
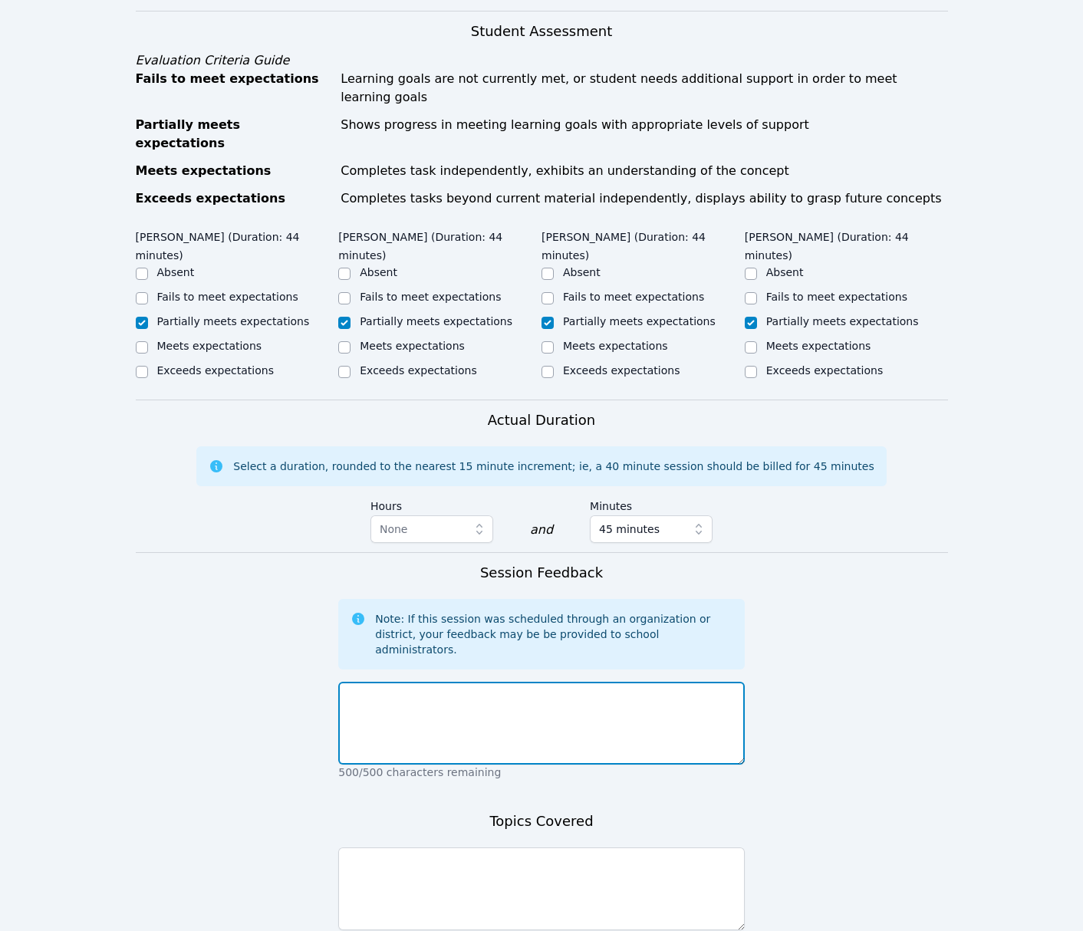
click at [522, 701] on textarea at bounding box center [541, 723] width 407 height 83
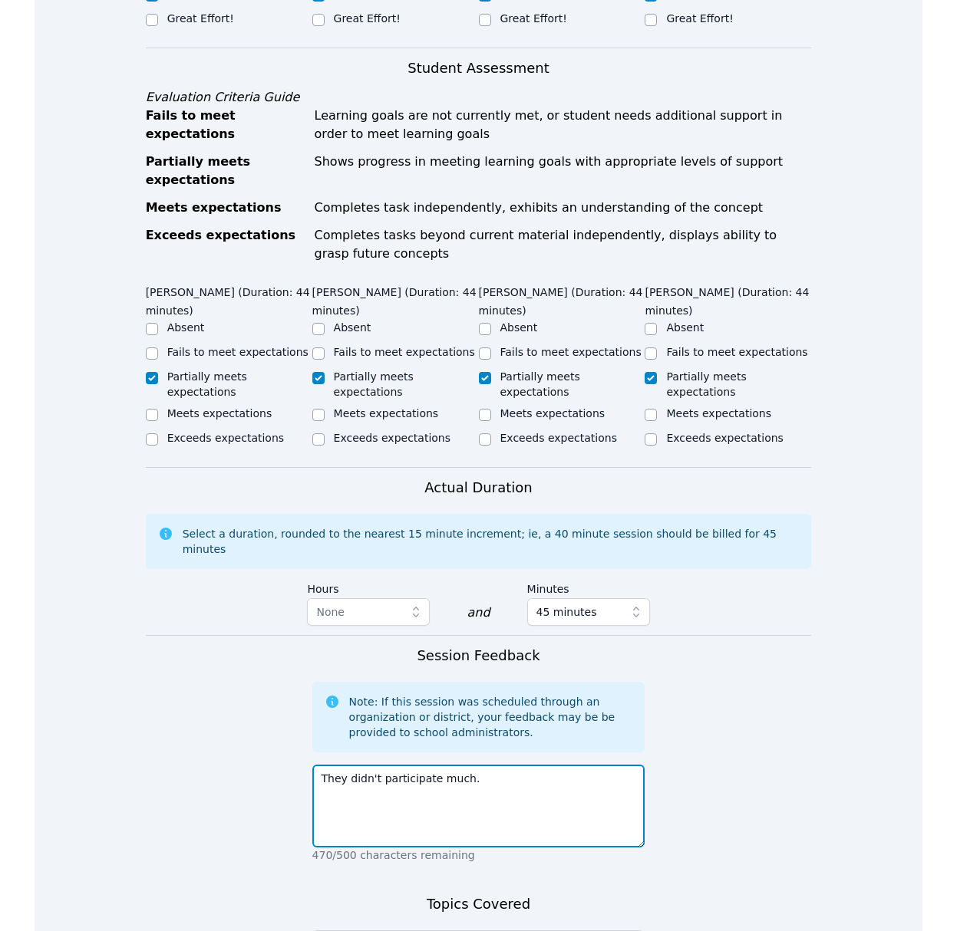
scroll to position [767, 0]
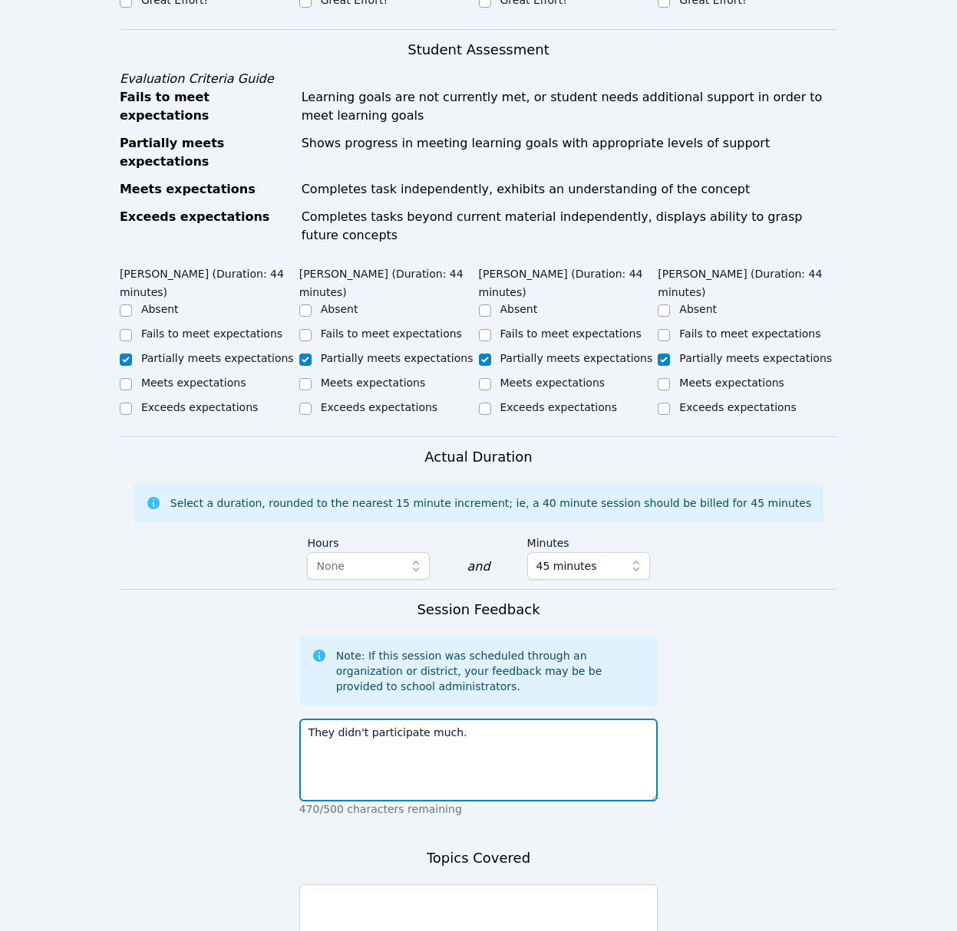
click at [512, 719] on textarea "They didn't participate much." at bounding box center [478, 760] width 359 height 83
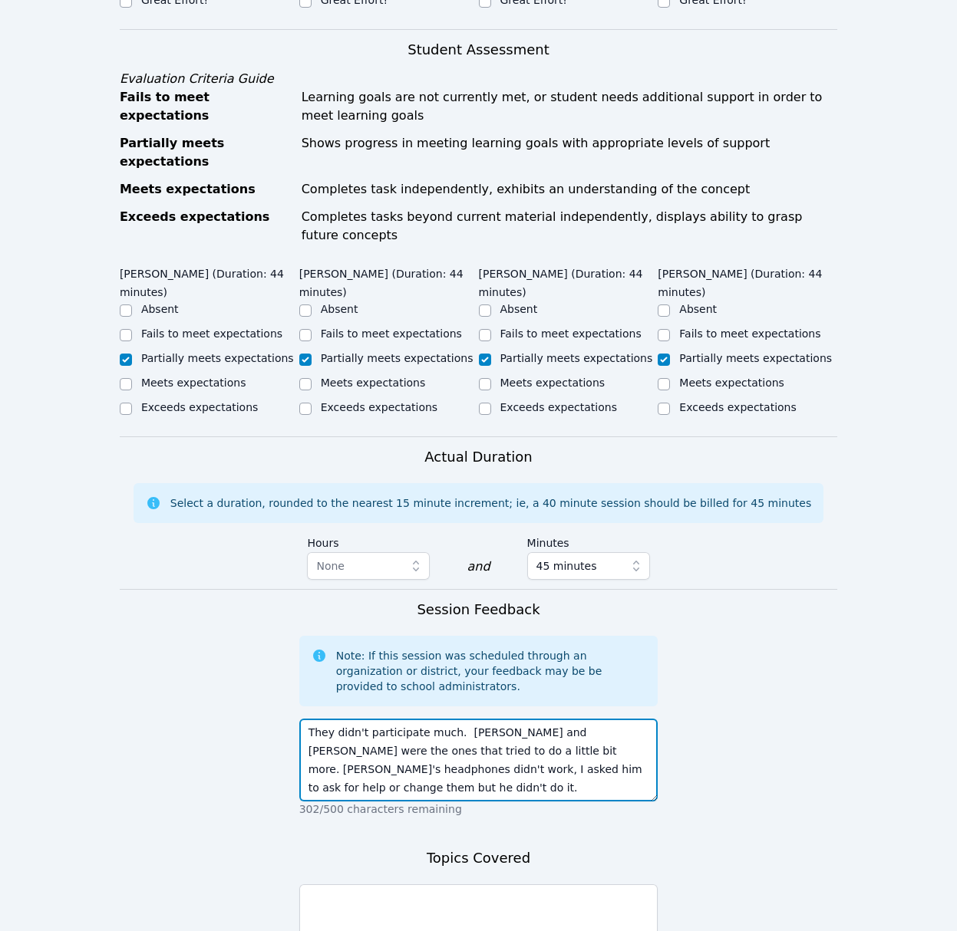
type textarea "They didn't participate much. [PERSON_NAME] and [PERSON_NAME] were the ones tha…"
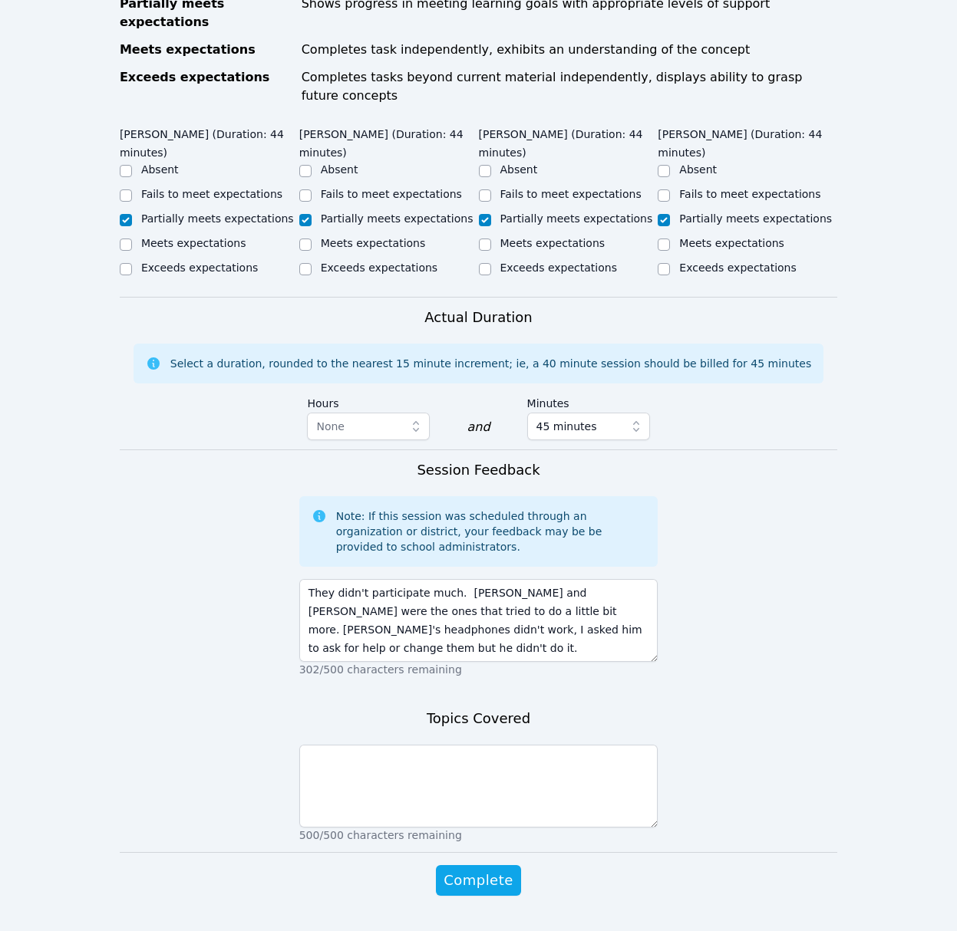
scroll to position [908, 0]
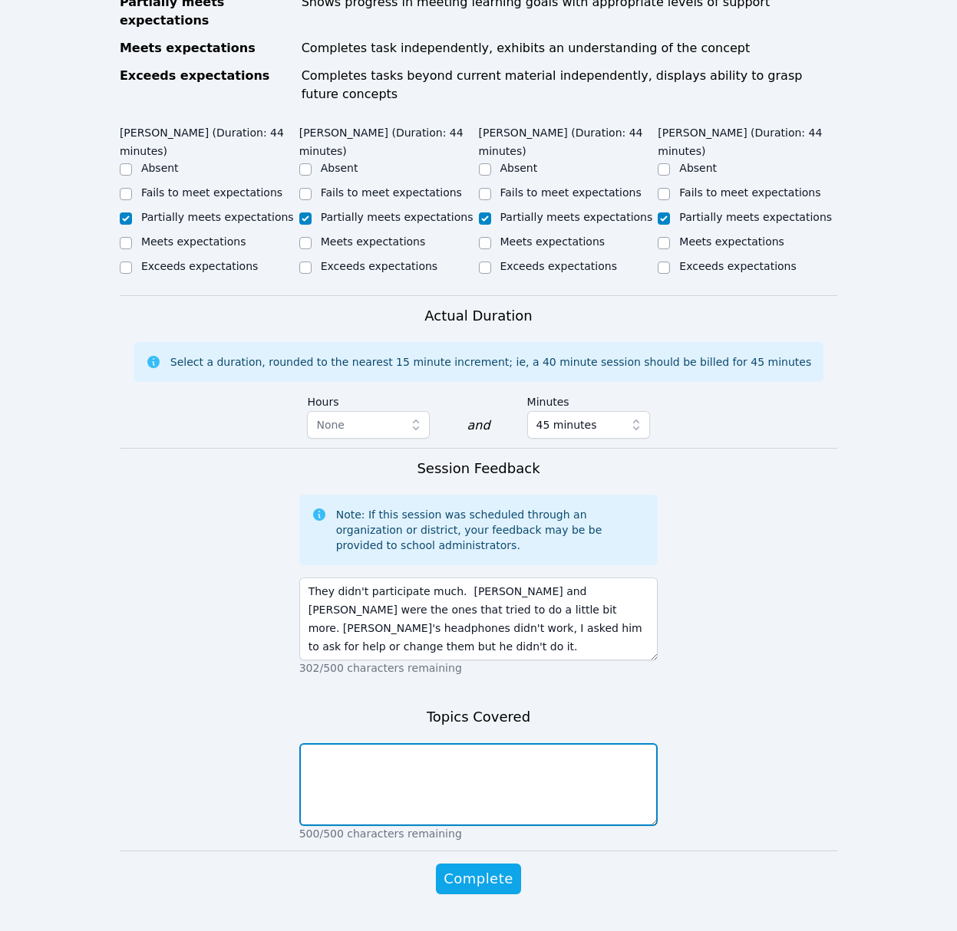
click at [479, 744] on textarea at bounding box center [478, 784] width 359 height 83
type textarea "Area of polygons"
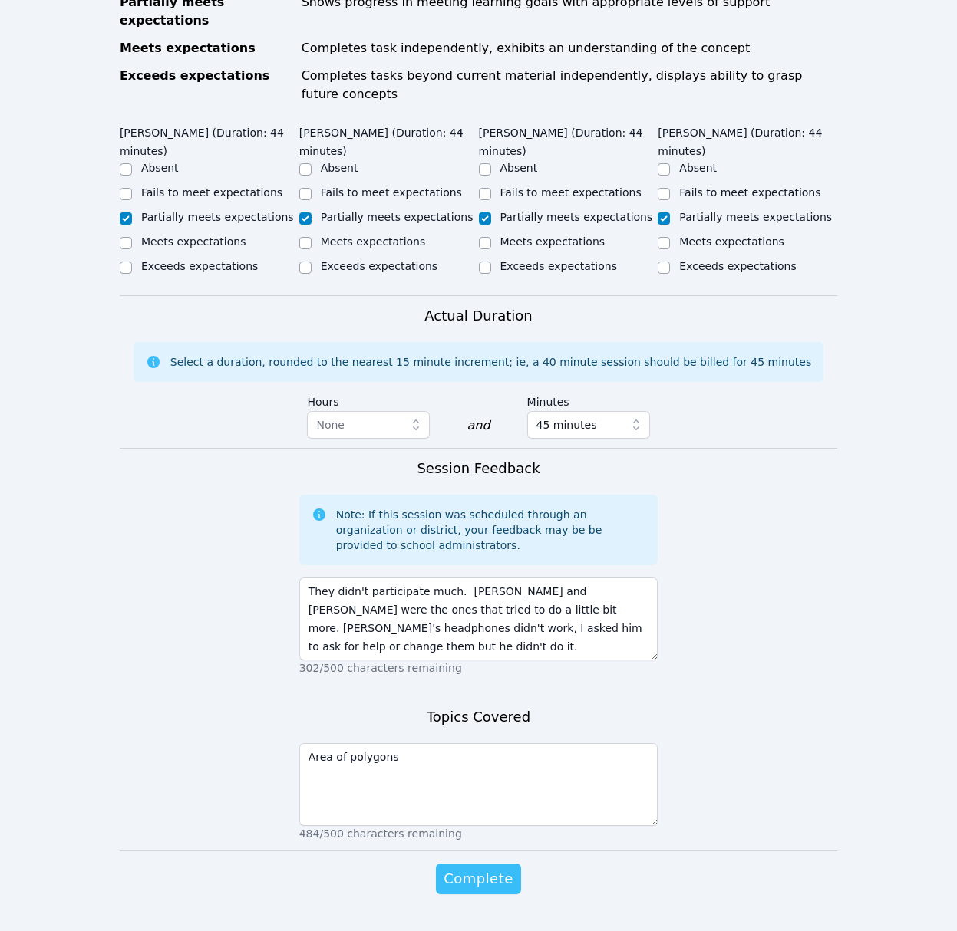
click at [475, 868] on span "Complete" at bounding box center [477, 878] width 69 height 21
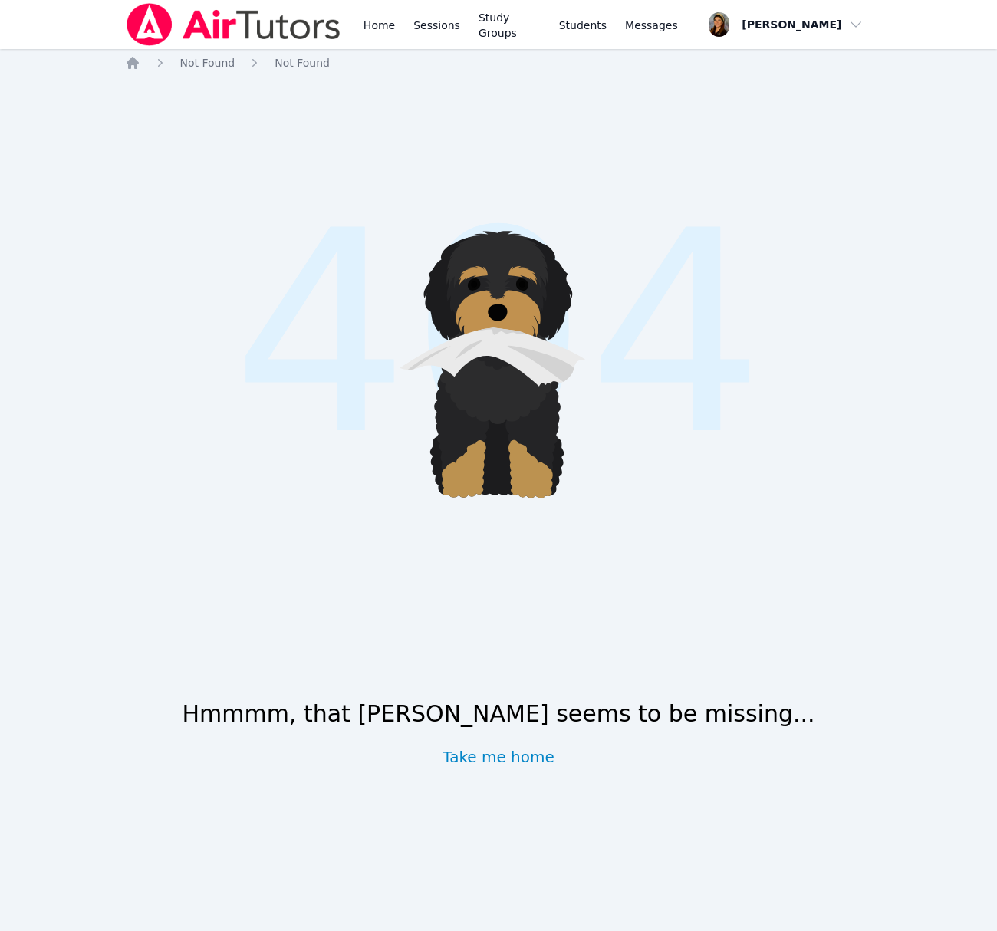
click at [520, 756] on link "Take me home" at bounding box center [499, 756] width 112 height 21
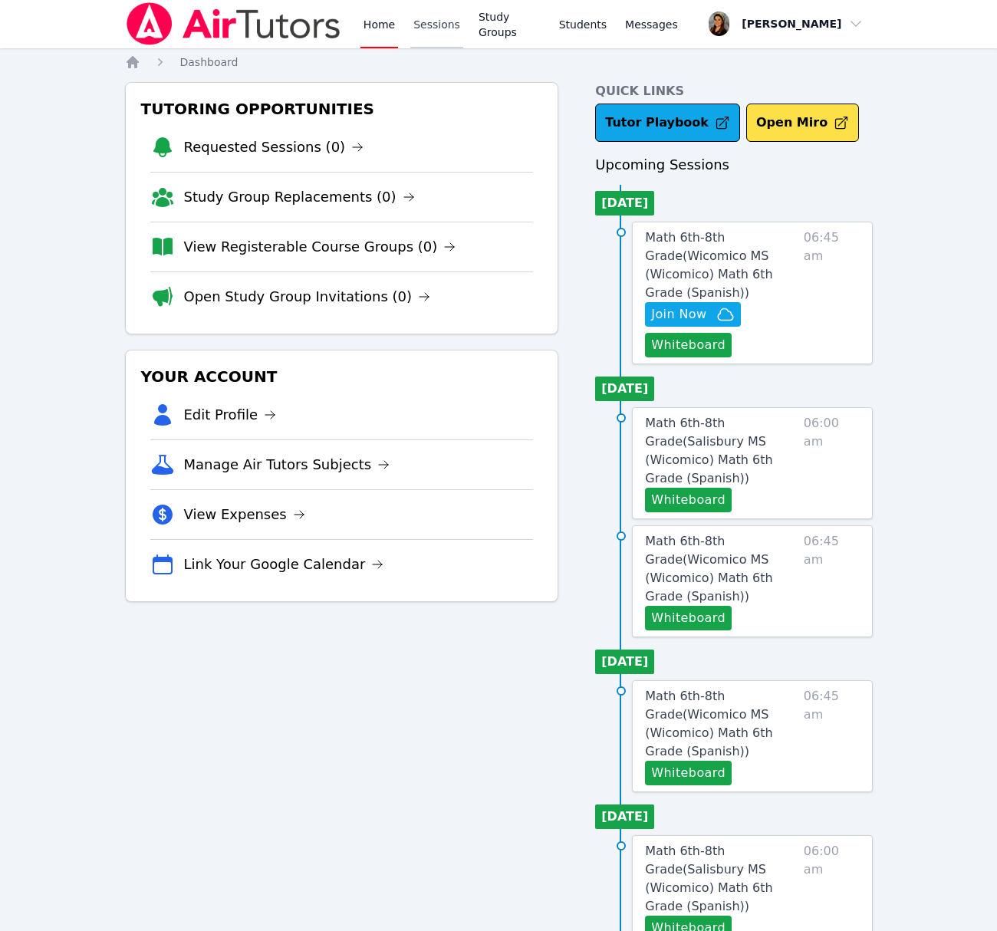
scroll to position [3, 0]
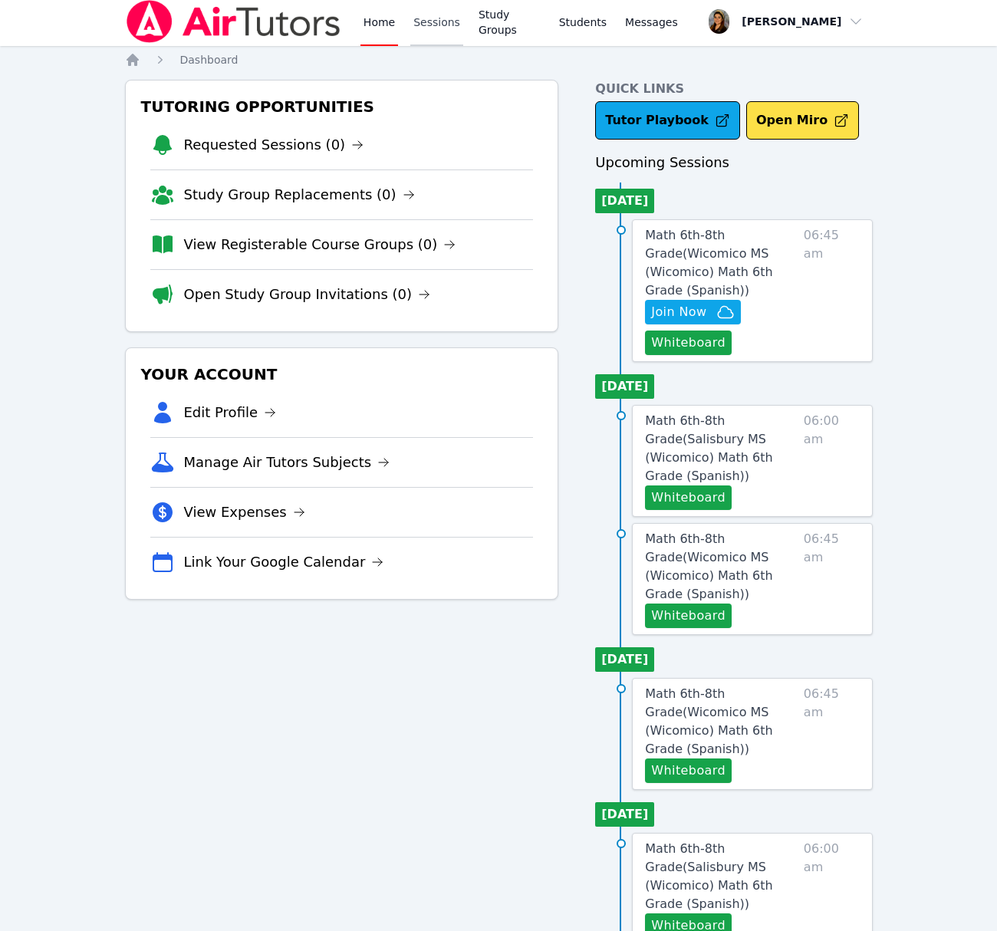
click at [434, 23] on link "Sessions" at bounding box center [436, 21] width 53 height 49
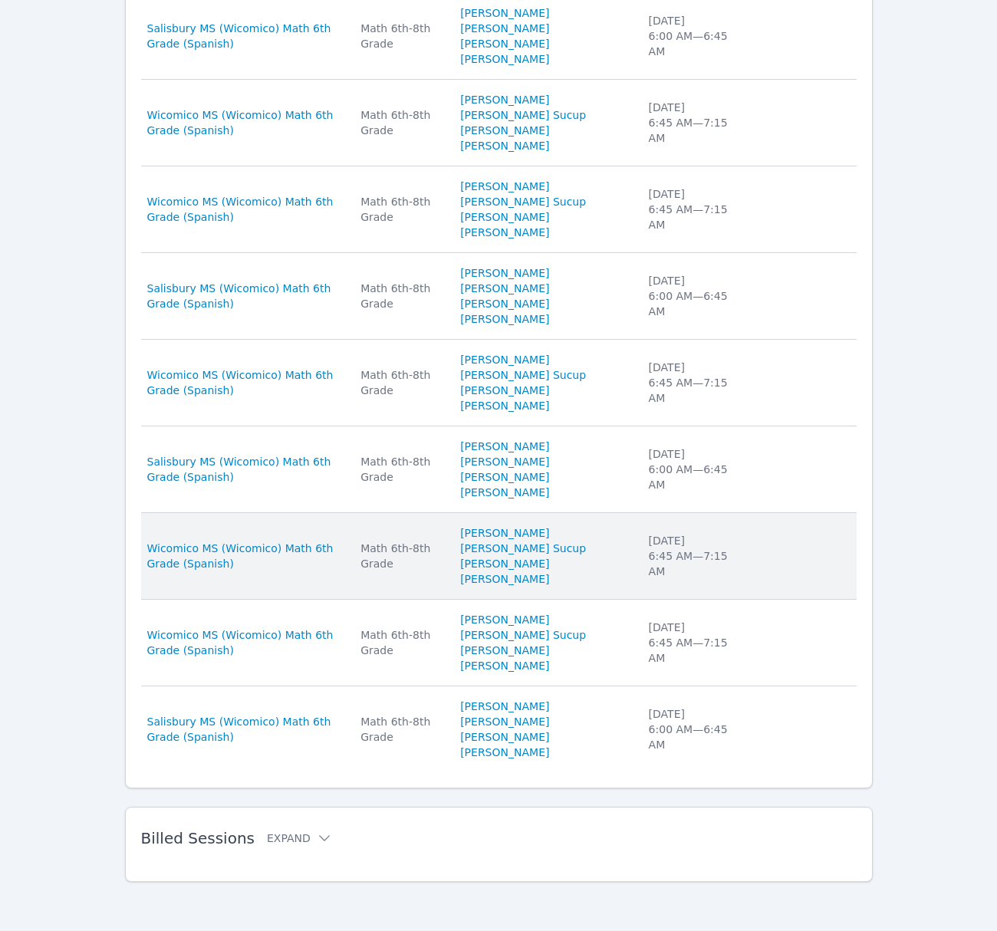
scroll to position [805, 0]
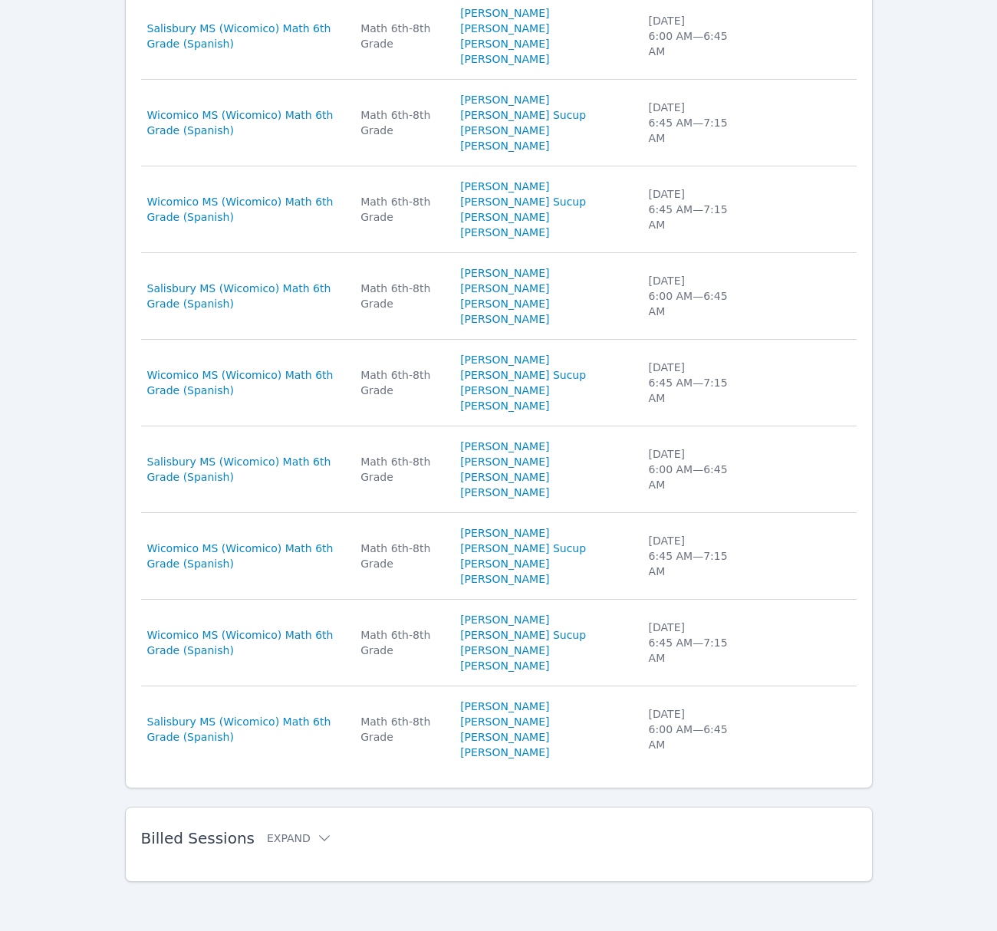
click at [295, 847] on h2 "Billed Sessions Expand" at bounding box center [474, 838] width 667 height 18
click at [298, 842] on button "Expand" at bounding box center [299, 838] width 65 height 15
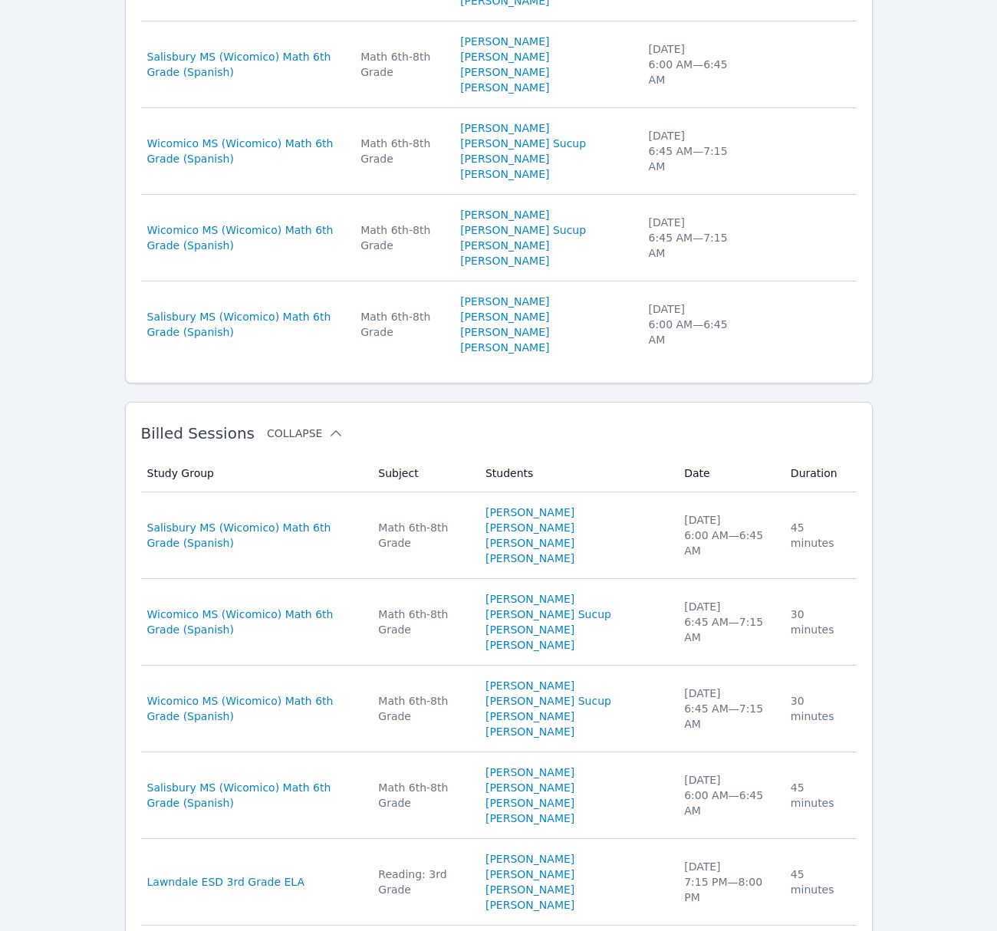
scroll to position [1075, 0]
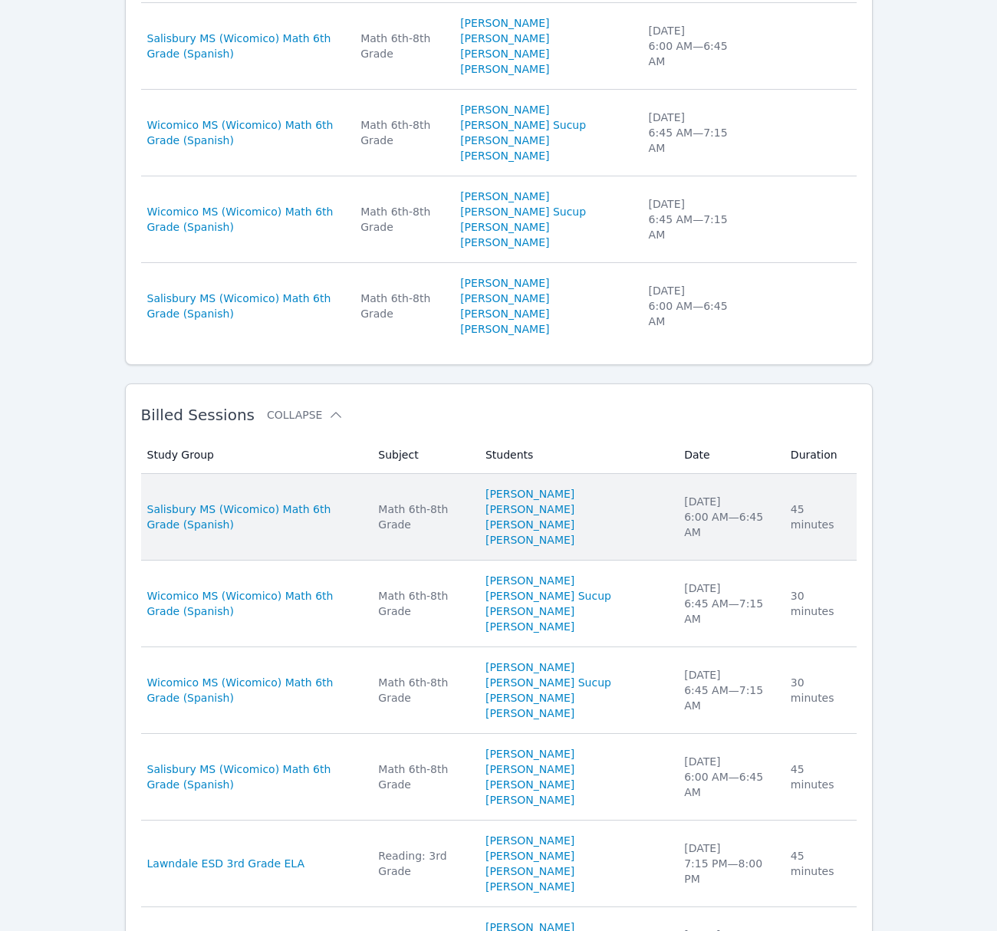
click at [684, 540] on div "[DATE] 6:00 AM — 6:45 AM" at bounding box center [728, 517] width 88 height 46
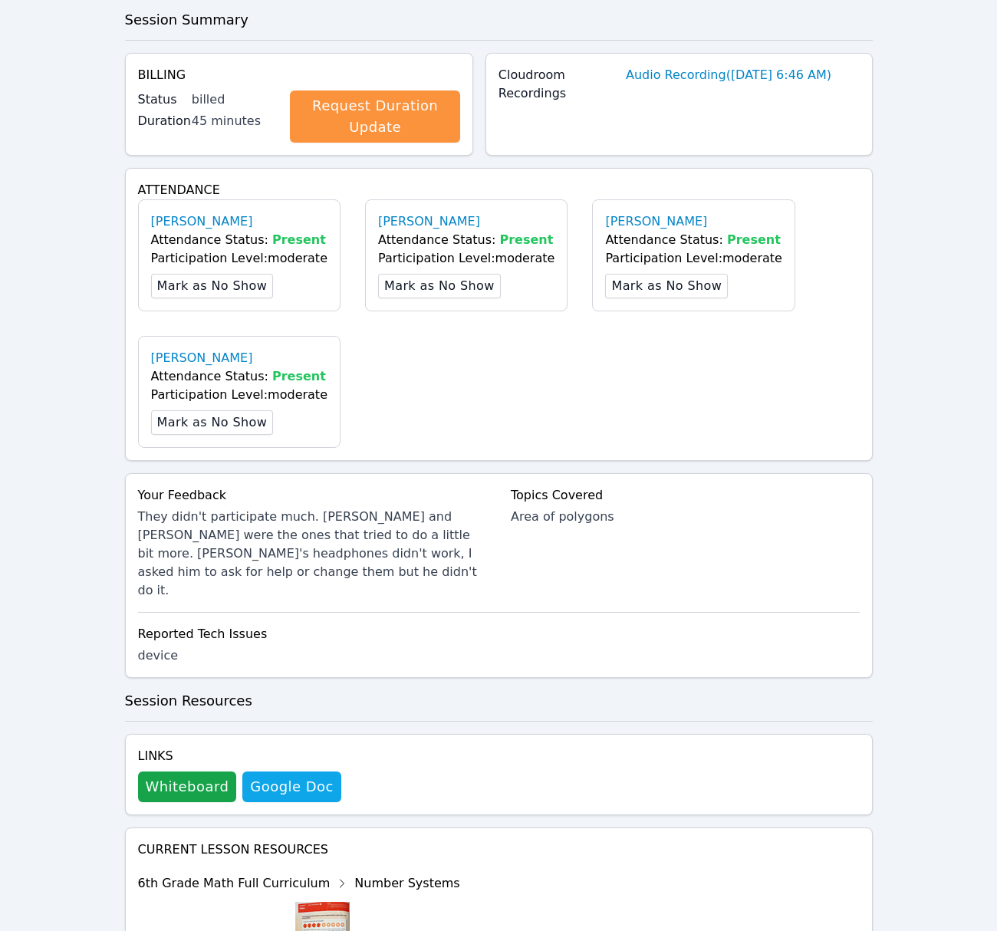
scroll to position [637, 0]
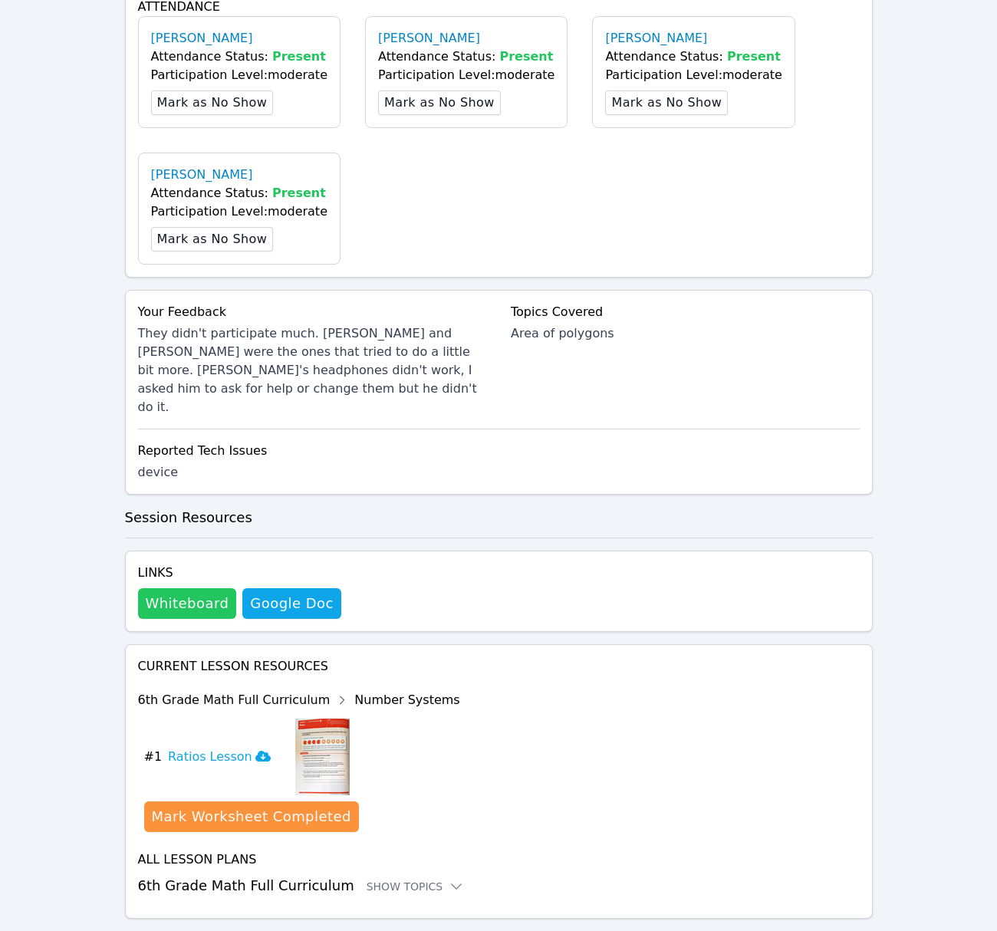
click at [213, 588] on button "Whiteboard" at bounding box center [187, 603] width 99 height 31
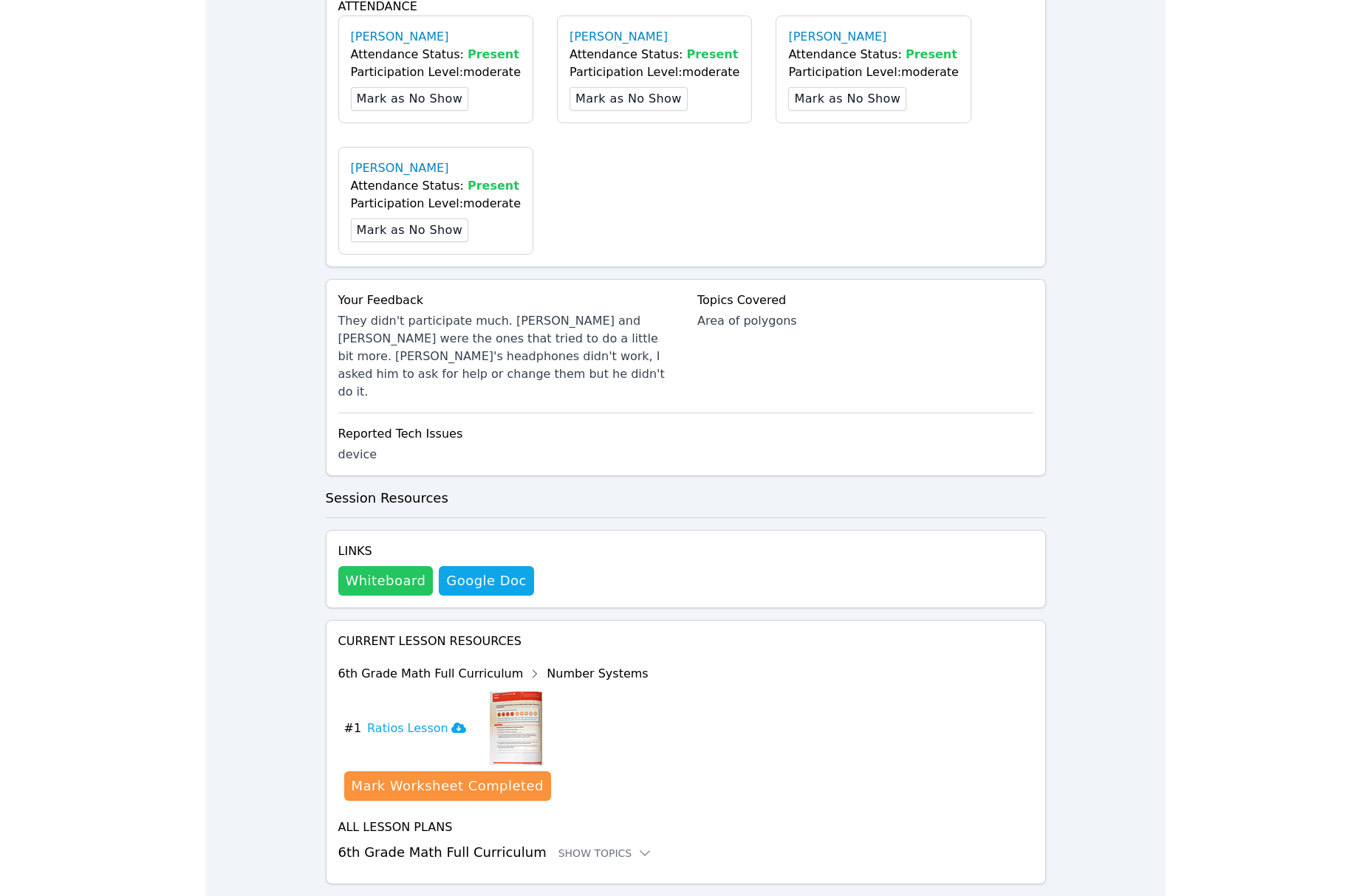
scroll to position [401, 0]
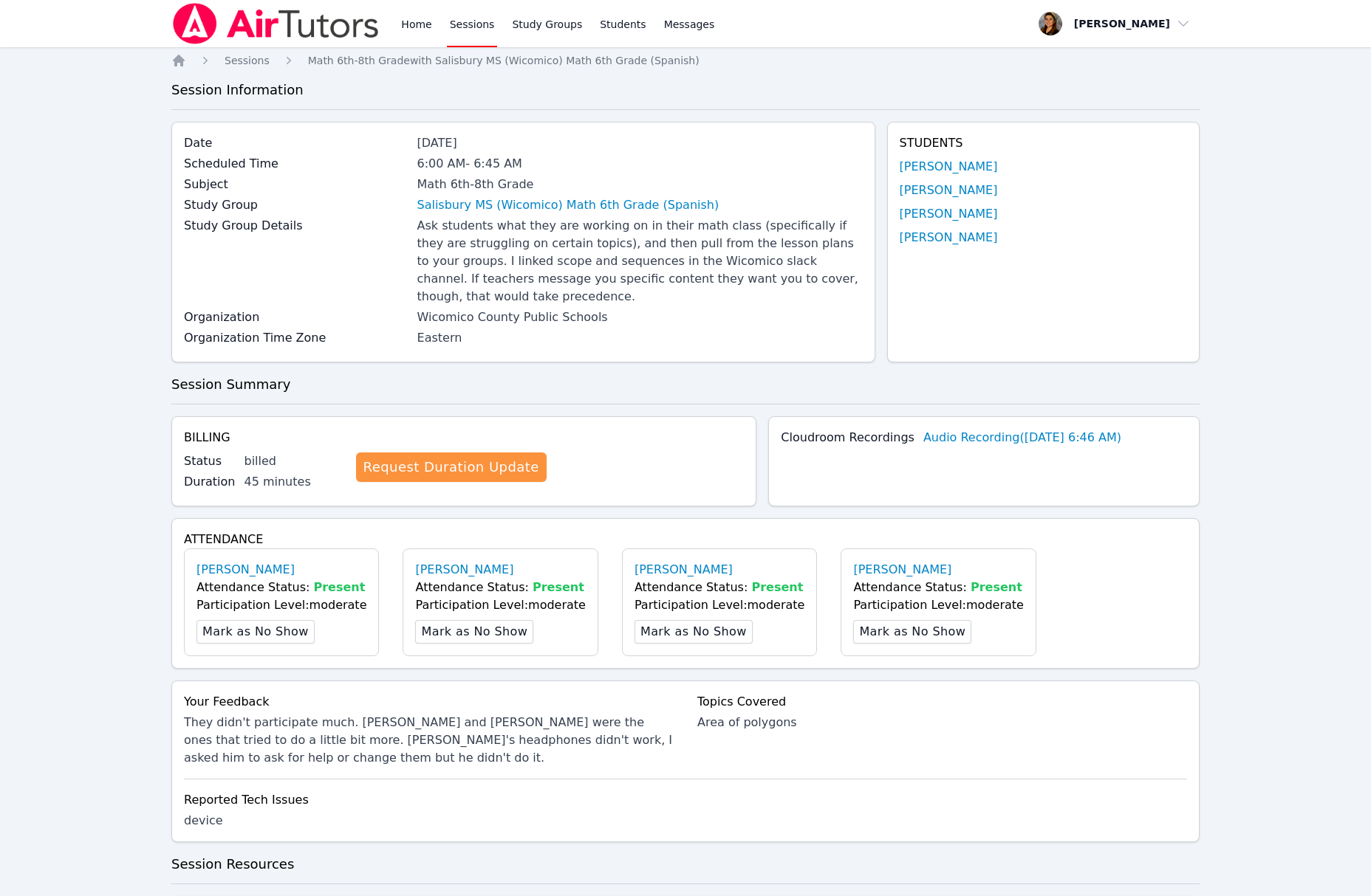
scroll to position [401, 0]
click at [458, 20] on link "Sessions" at bounding box center [472, 23] width 51 height 47
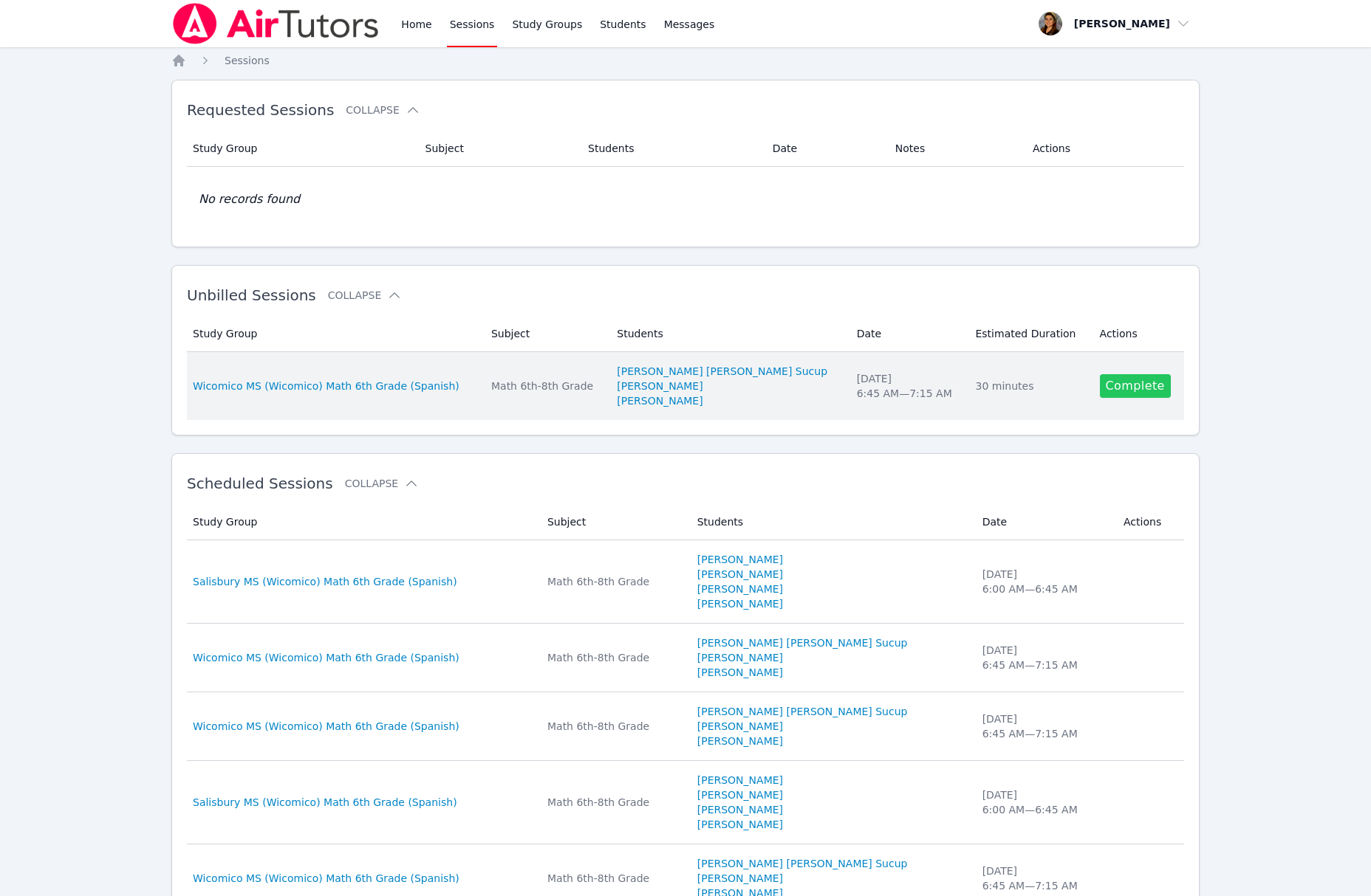
click at [1143, 383] on link "Complete" at bounding box center [1135, 386] width 71 height 24
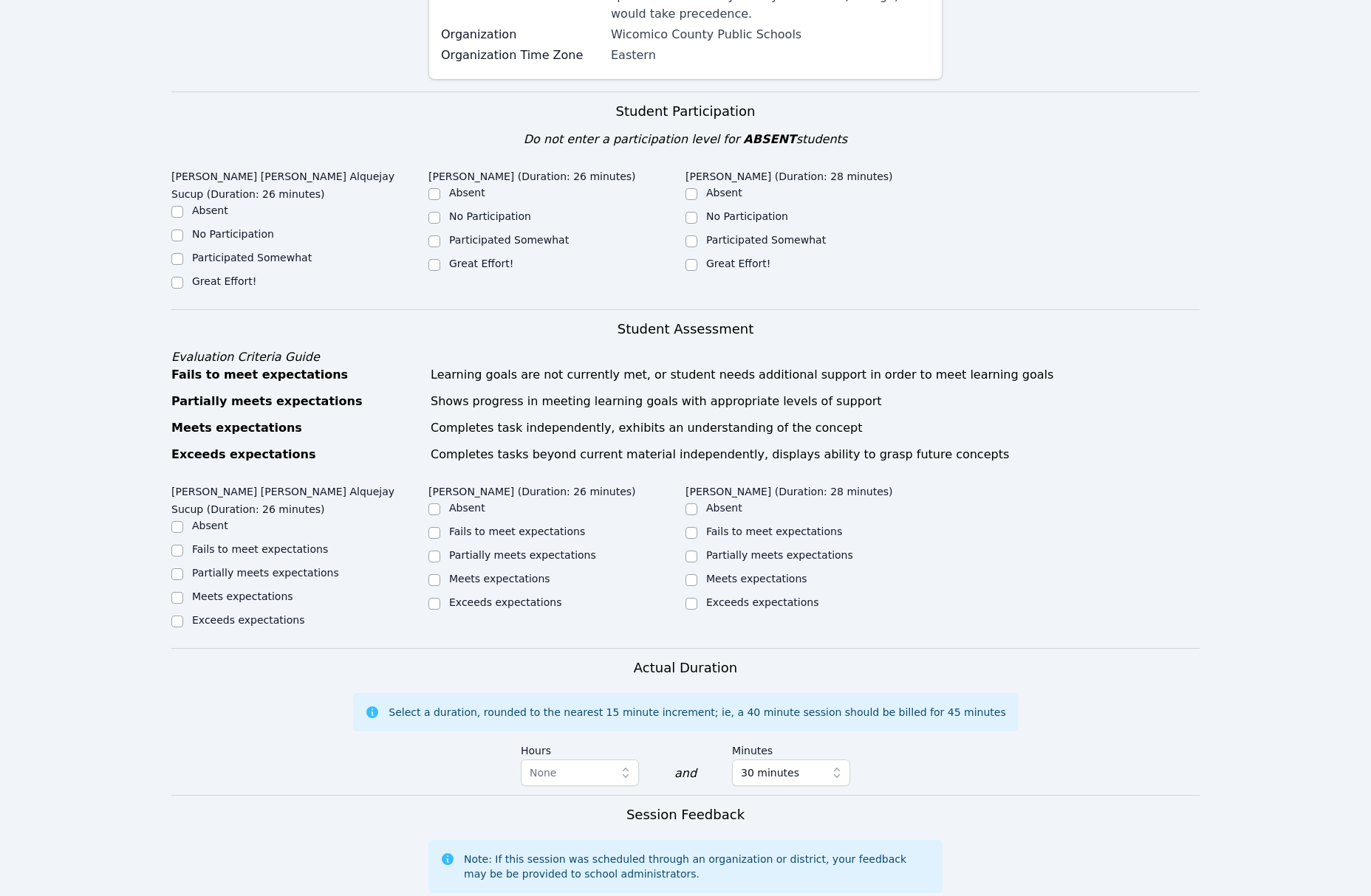
scroll to position [351, 0]
click at [222, 274] on label "Great Effort!" at bounding box center [223, 280] width 65 height 12
click at [183, 276] on input "Great Effort!" at bounding box center [177, 282] width 12 height 12
checkbox input "true"
drag, startPoint x: 495, startPoint y: 245, endPoint x: 613, endPoint y: 246, distance: 118.0
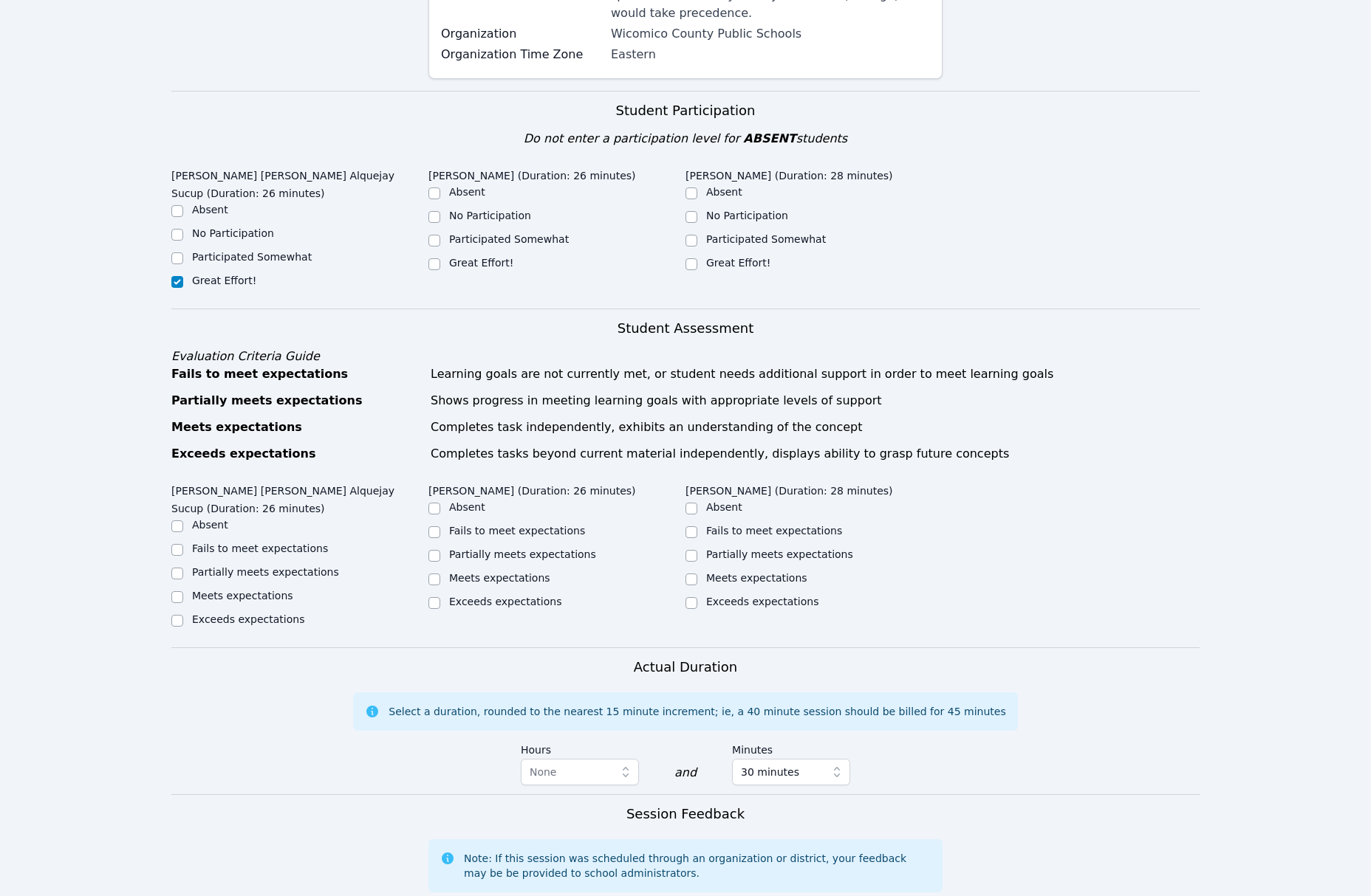
click at [495, 257] on label "Great Effort!" at bounding box center [480, 263] width 65 height 12
click at [440, 258] on input "Great Effort!" at bounding box center [434, 264] width 12 height 12
checkbox input "true"
click at [753, 257] on label "Great Effort!" at bounding box center [737, 263] width 65 height 12
click at [697, 258] on input "Great Effort!" at bounding box center [691, 264] width 12 height 12
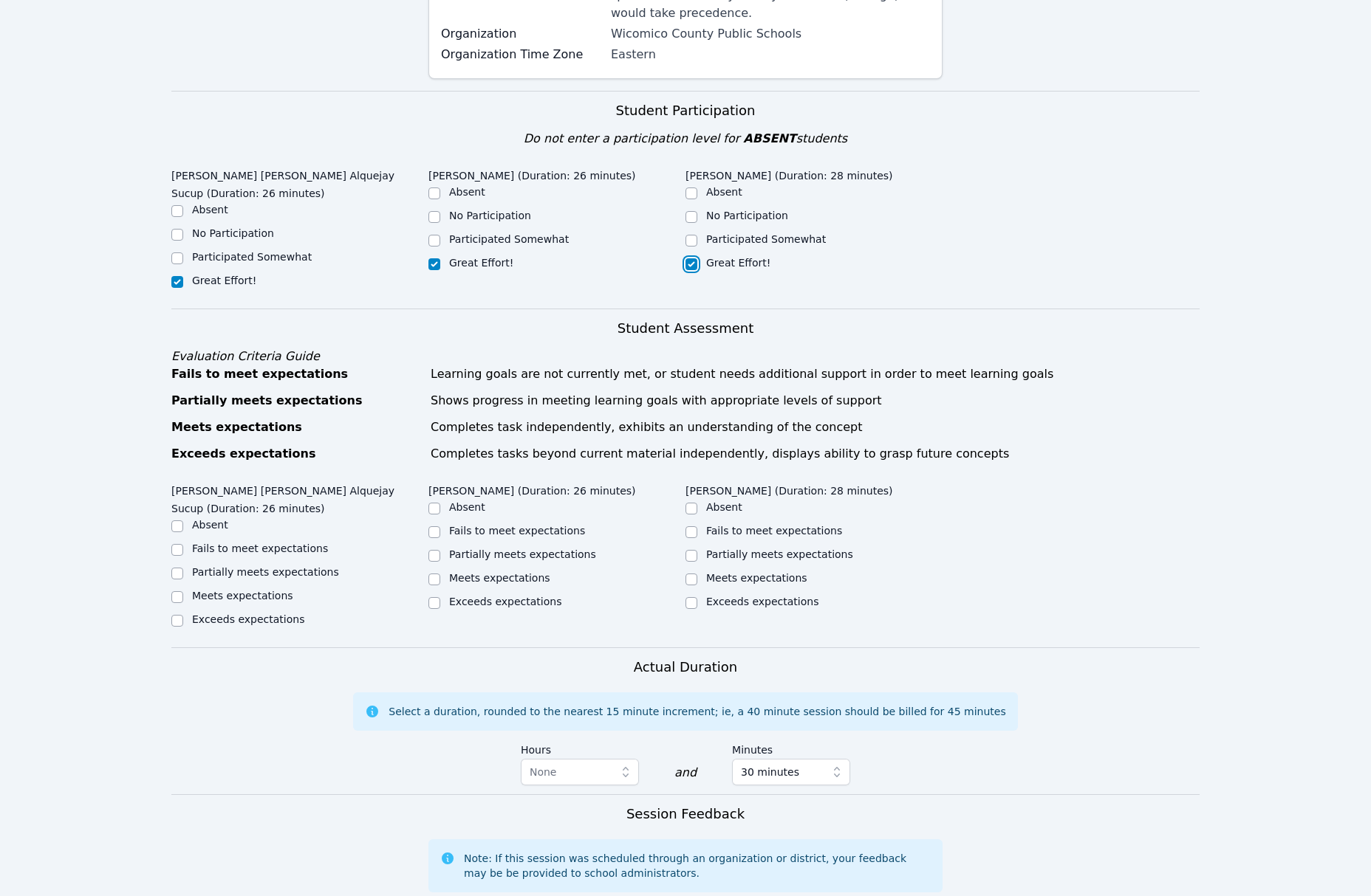
checkbox input "true"
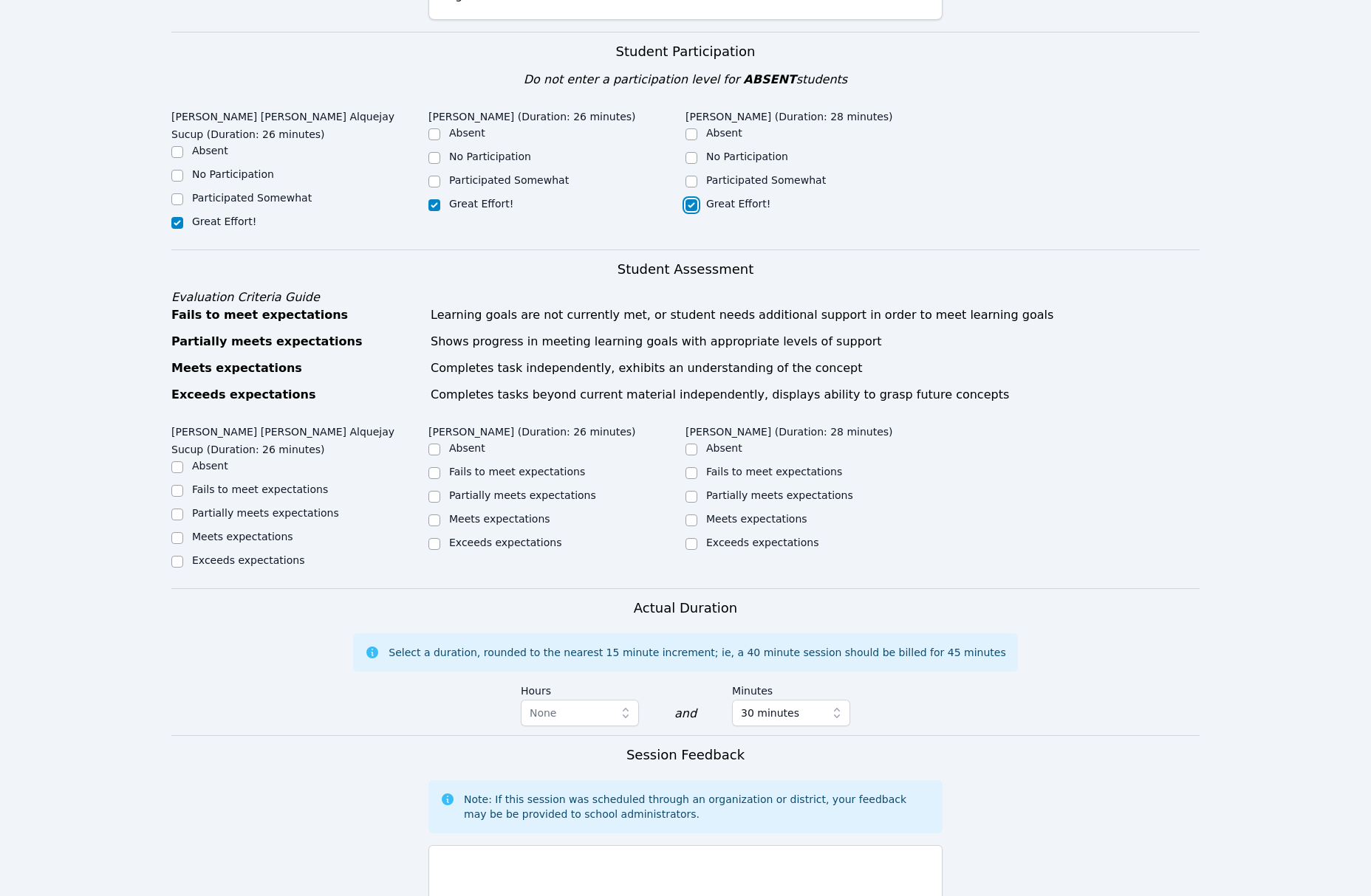
scroll to position [410, 0]
click at [267, 508] on label "Partially meets expectations" at bounding box center [265, 514] width 147 height 12
click at [183, 509] on input "Partially meets expectations" at bounding box center [177, 515] width 12 height 12
checkbox input "true"
click at [480, 490] on label "Partially meets expectations" at bounding box center [522, 496] width 147 height 12
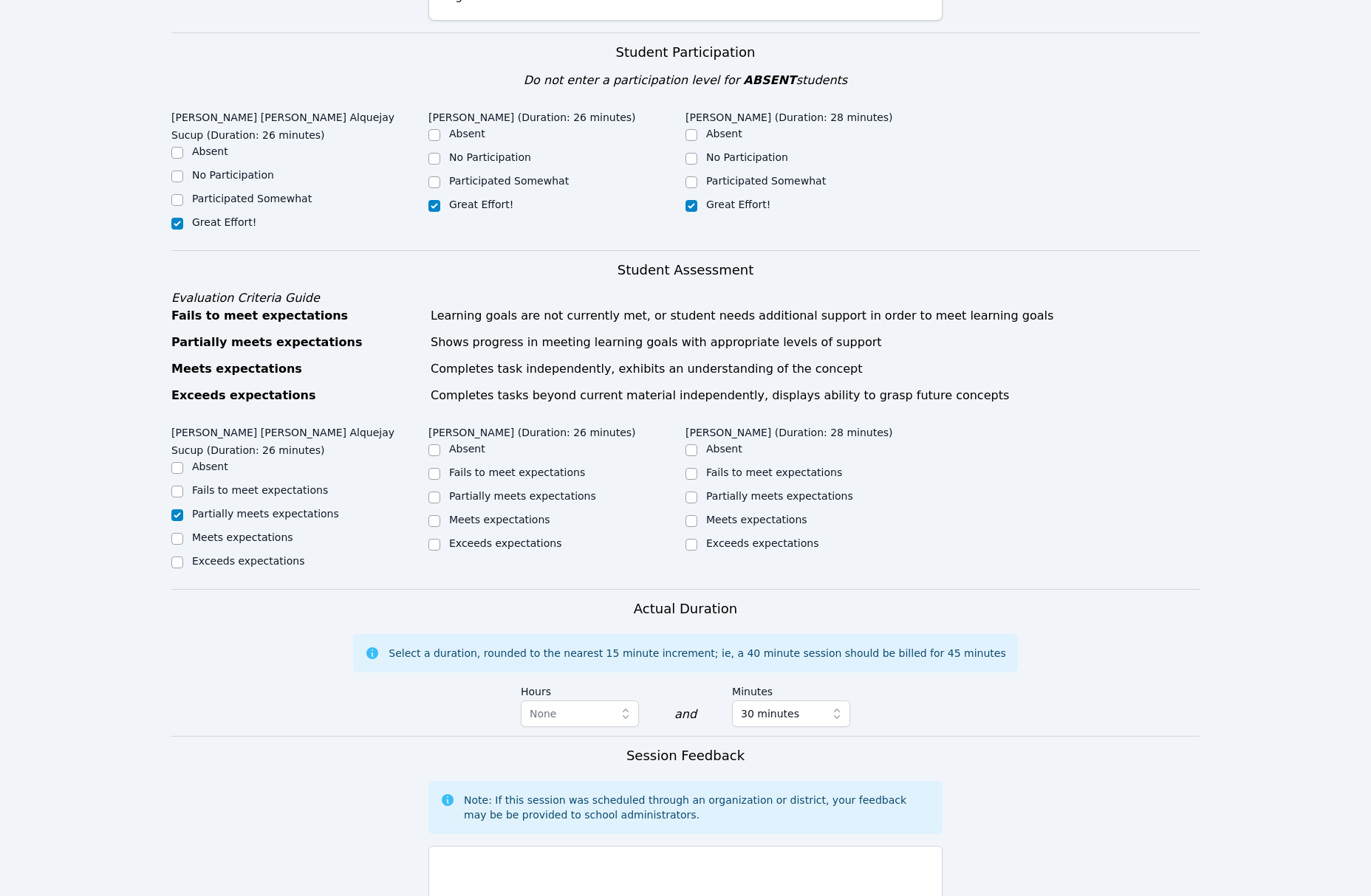
click at [440, 492] on input "Partially meets expectations" at bounding box center [434, 498] width 12 height 12
checkbox input "true"
click at [722, 490] on label "Partially meets expectations" at bounding box center [779, 496] width 147 height 12
click at [697, 492] on input "Partially meets expectations" at bounding box center [691, 498] width 12 height 12
checkbox input "true"
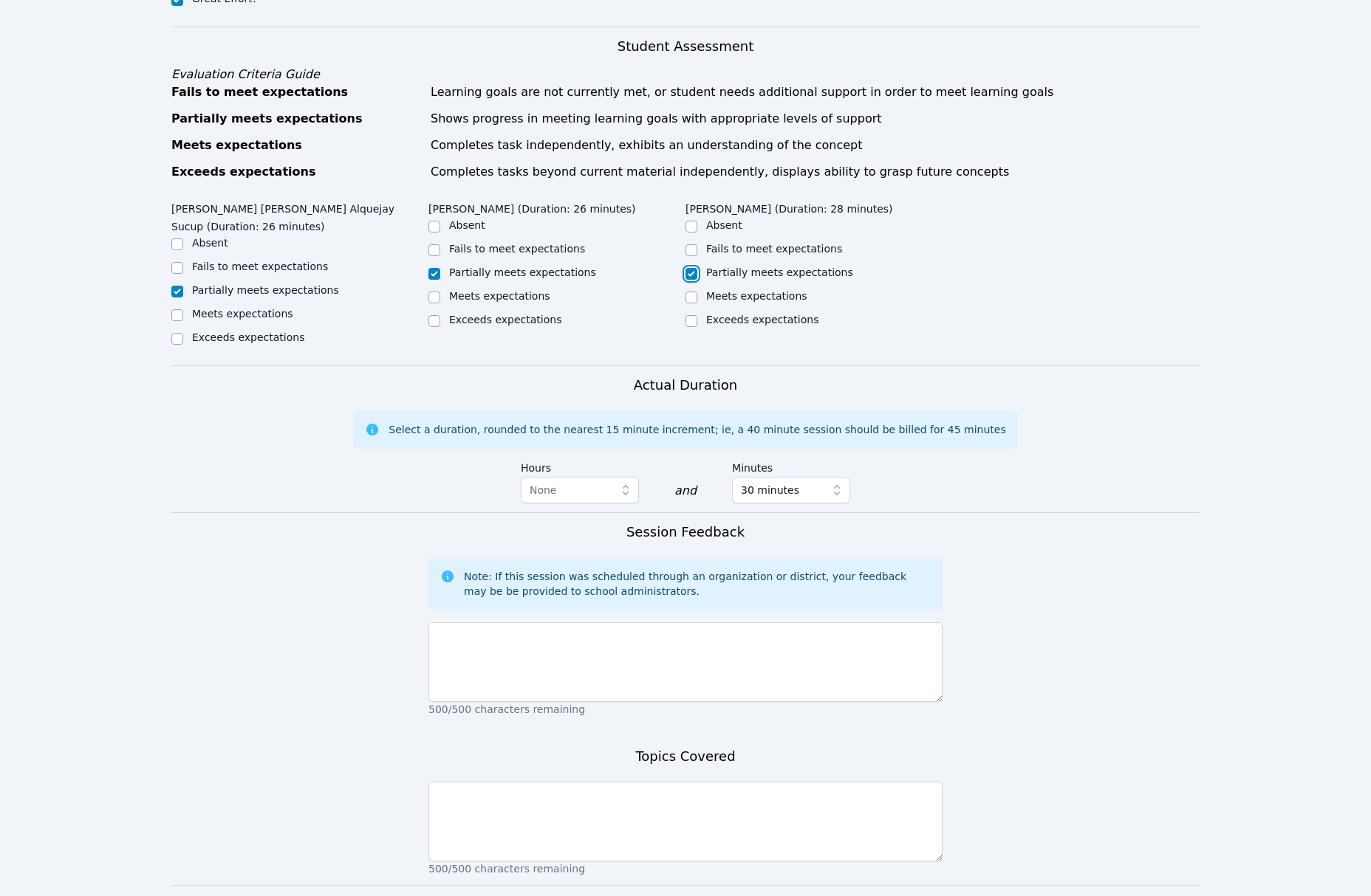
scroll to position [682, 0]
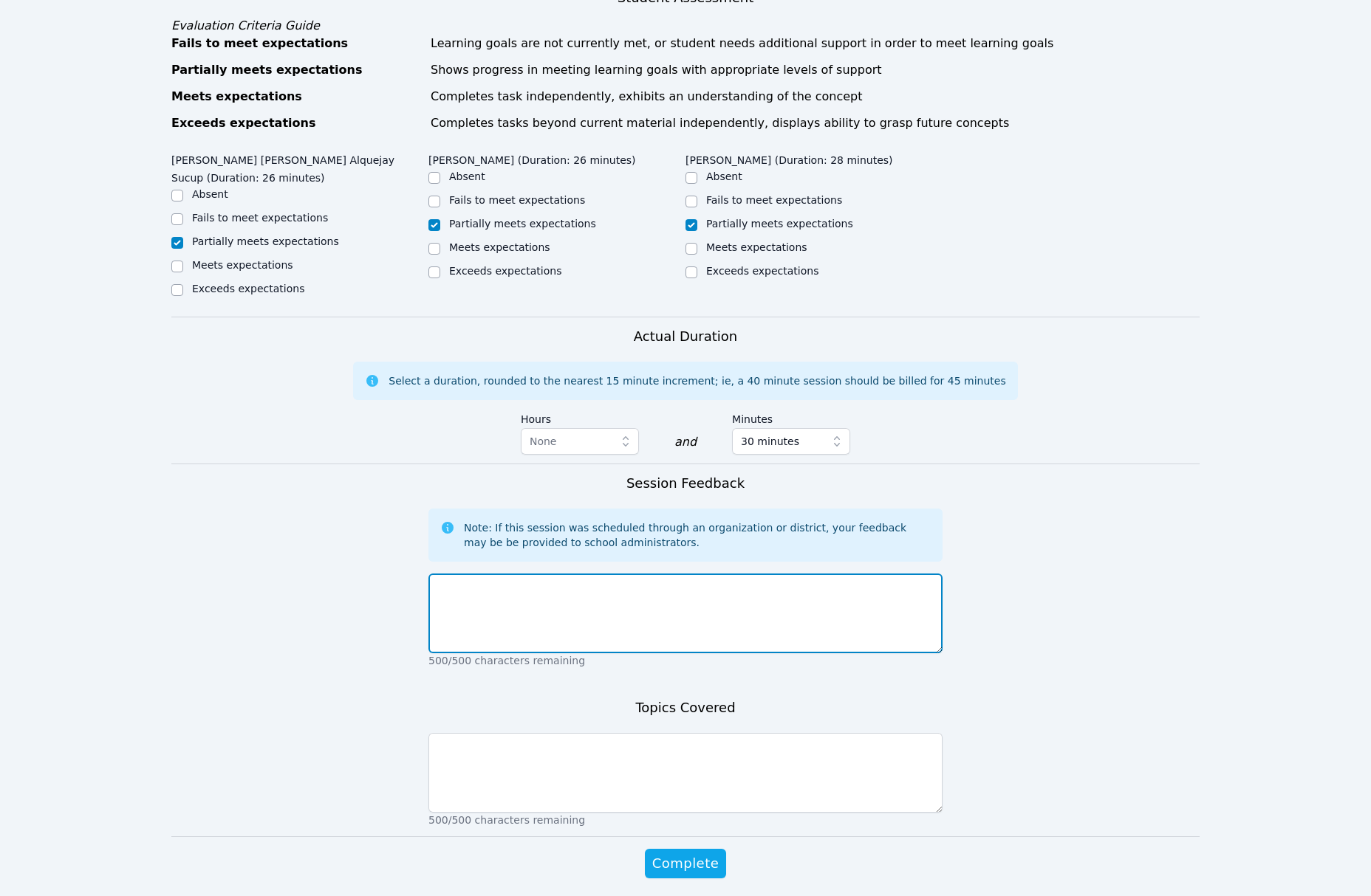
drag, startPoint x: 849, startPoint y: 525, endPoint x: 934, endPoint y: 566, distance: 94.4
click at [849, 574] on textarea at bounding box center [686, 613] width 514 height 80
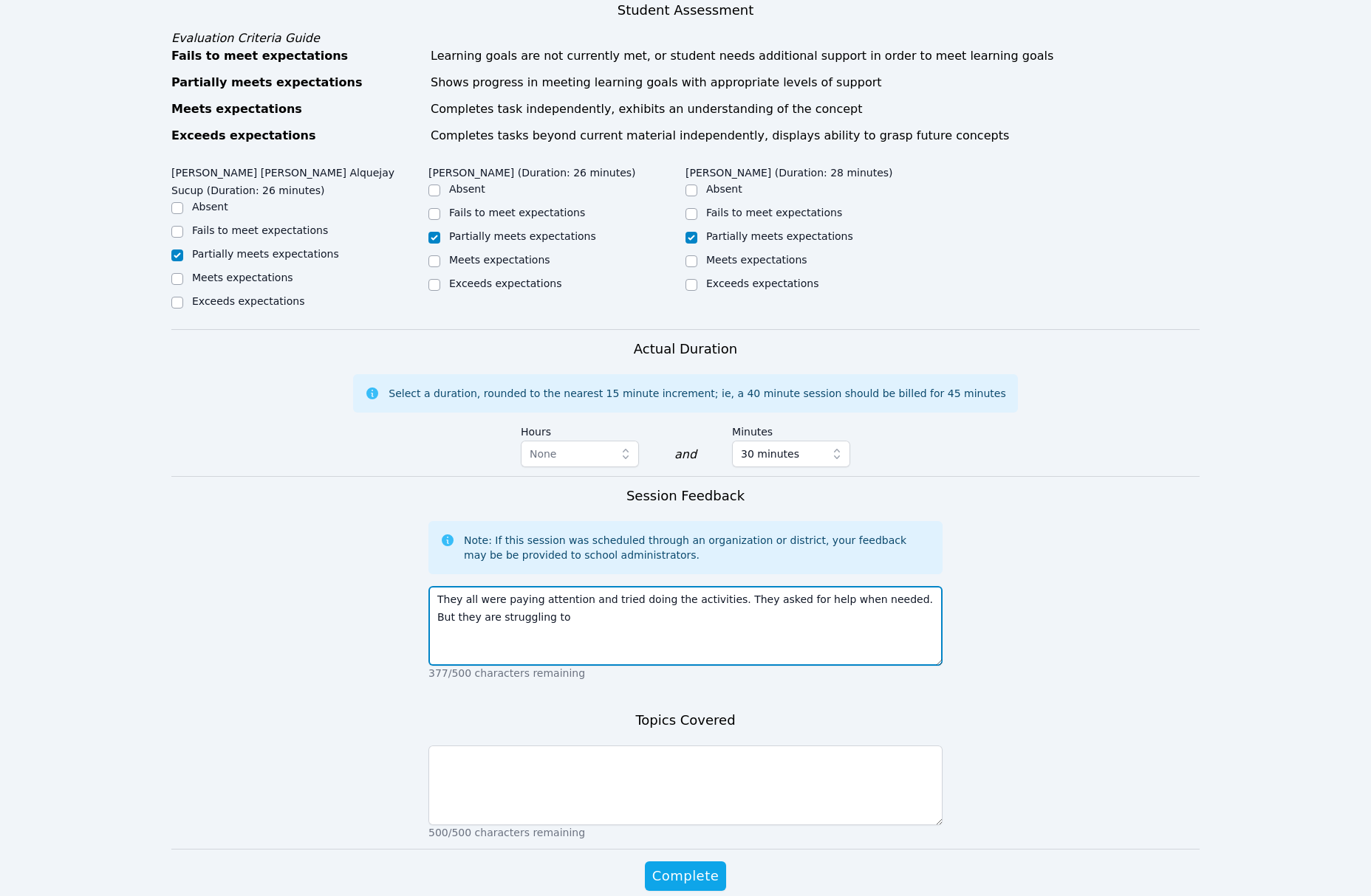
scroll to position [671, 0]
click at [541, 585] on textarea "They all were paying attention and tried doing the activities. They asked for h…" at bounding box center [686, 625] width 514 height 80
type textarea "They all were paying attention and tried doing the activities. They asked for h…"
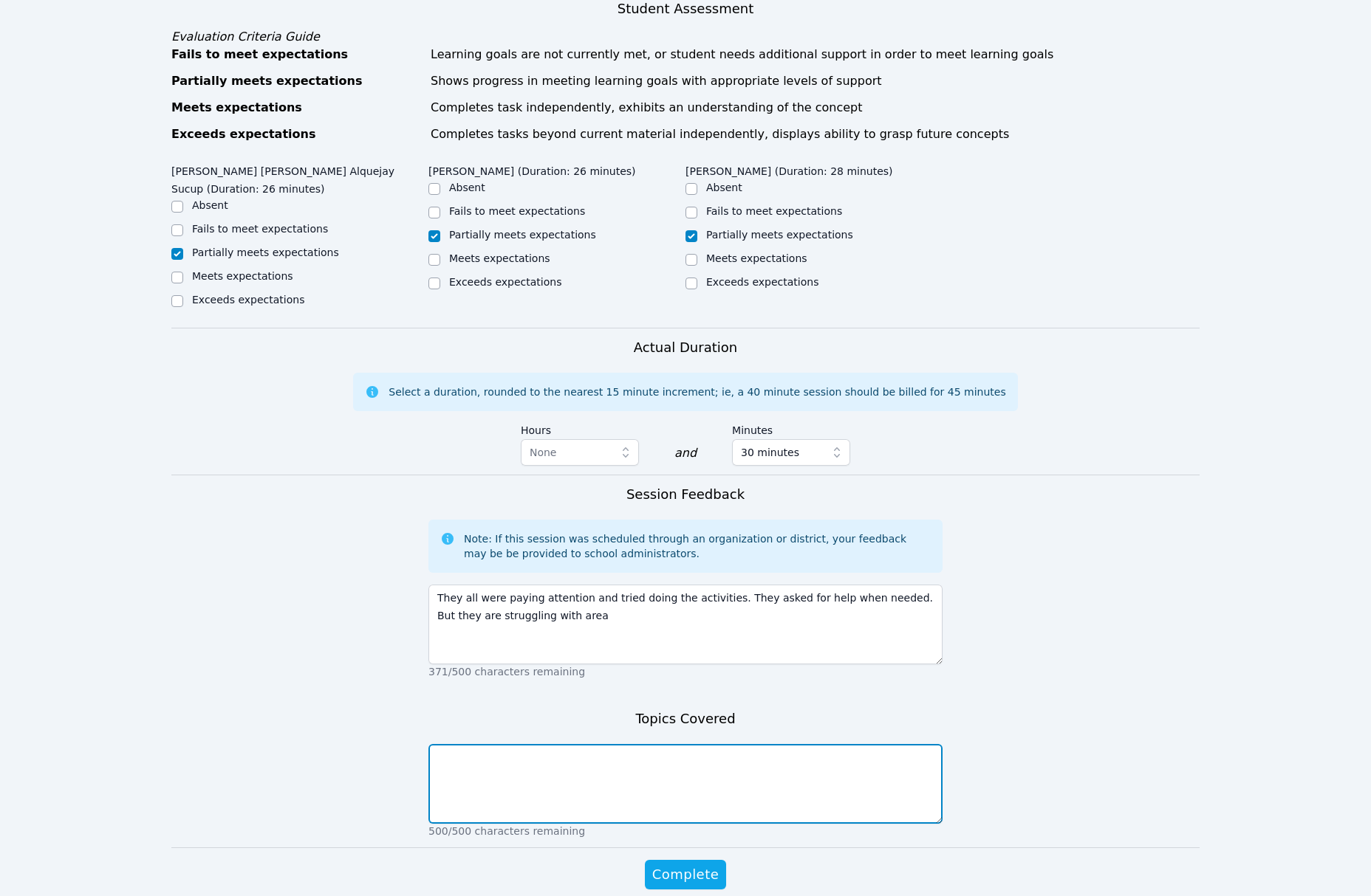
click at [547, 744] on textarea at bounding box center [686, 783] width 514 height 80
type textarea "Area of polygons"
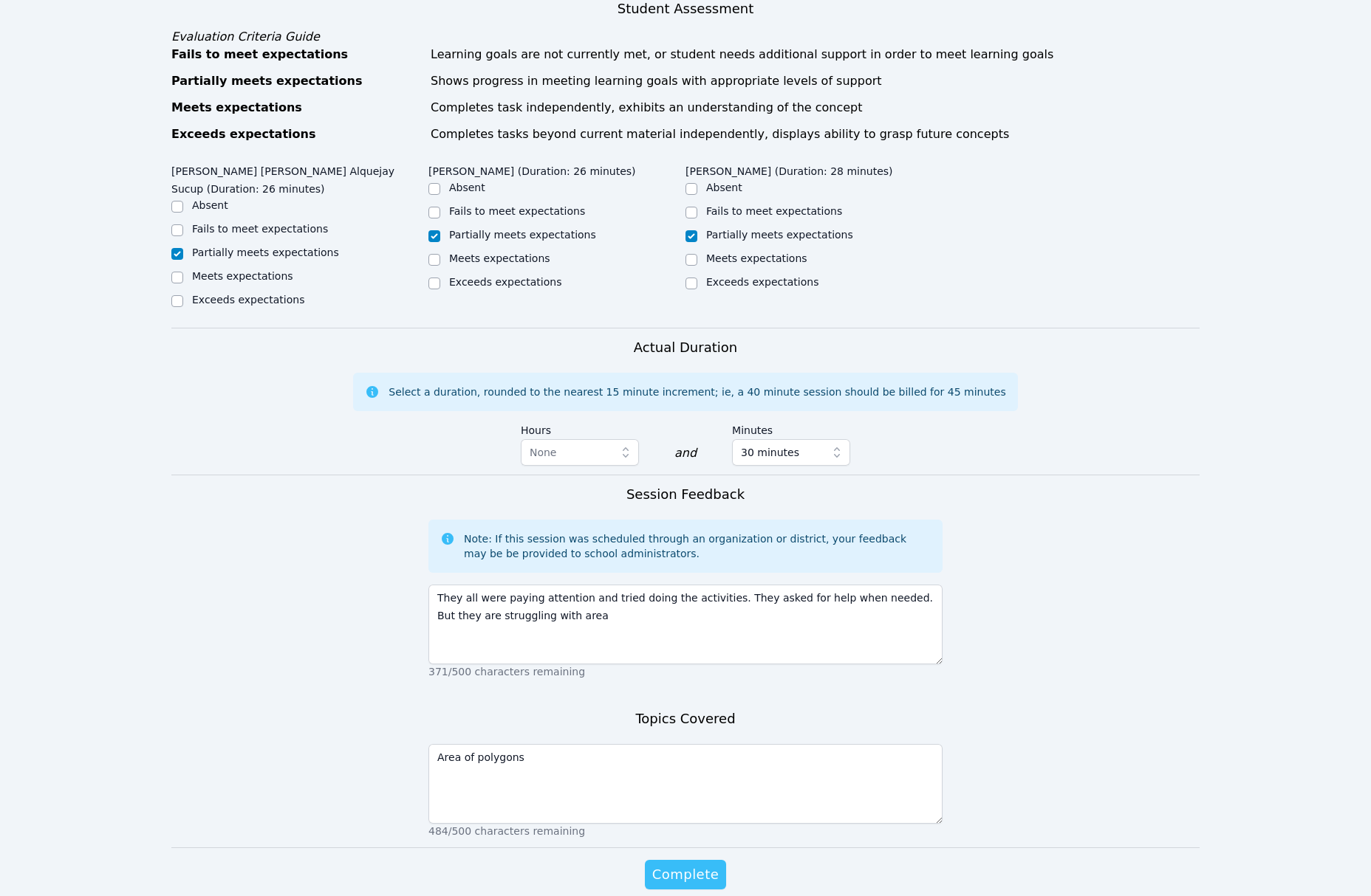
click at [683, 864] on span "Complete" at bounding box center [685, 874] width 66 height 20
